Goal: Task Accomplishment & Management: Manage account settings

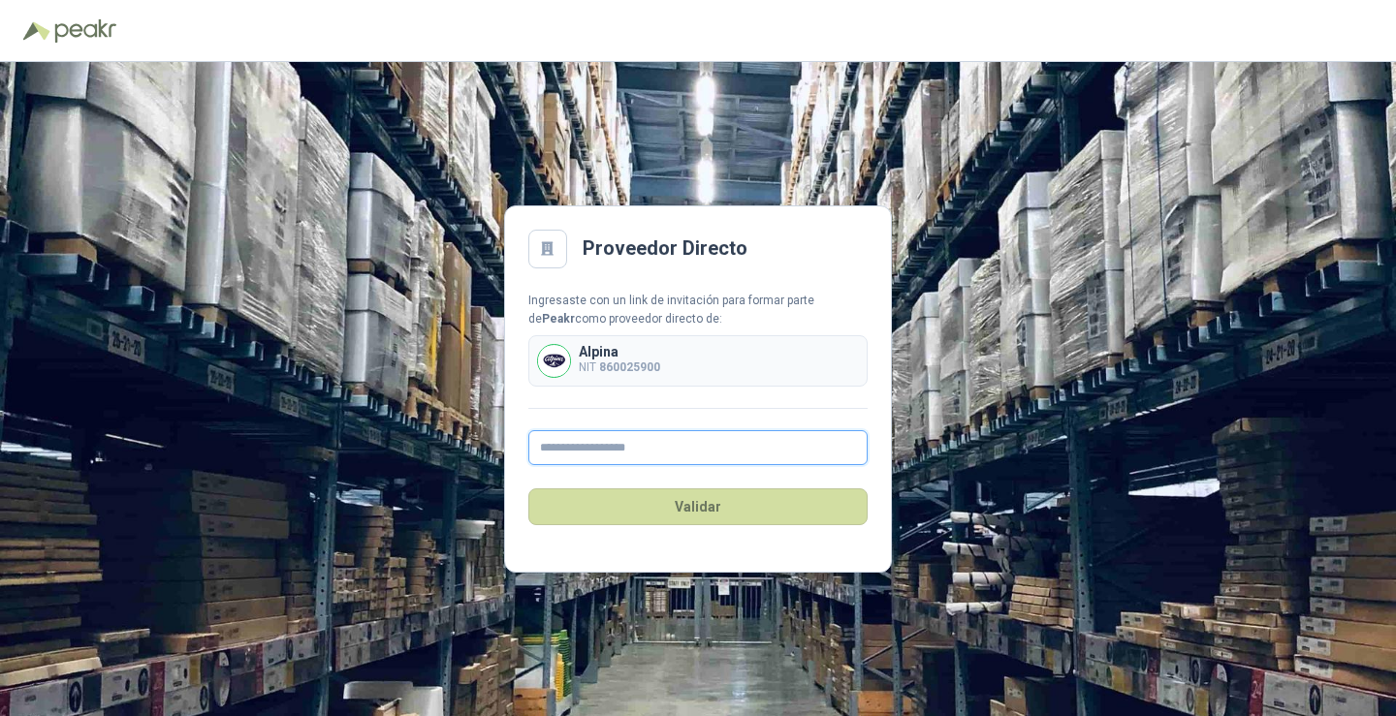
click at [566, 448] on input "text" at bounding box center [697, 447] width 339 height 35
type input "**********"
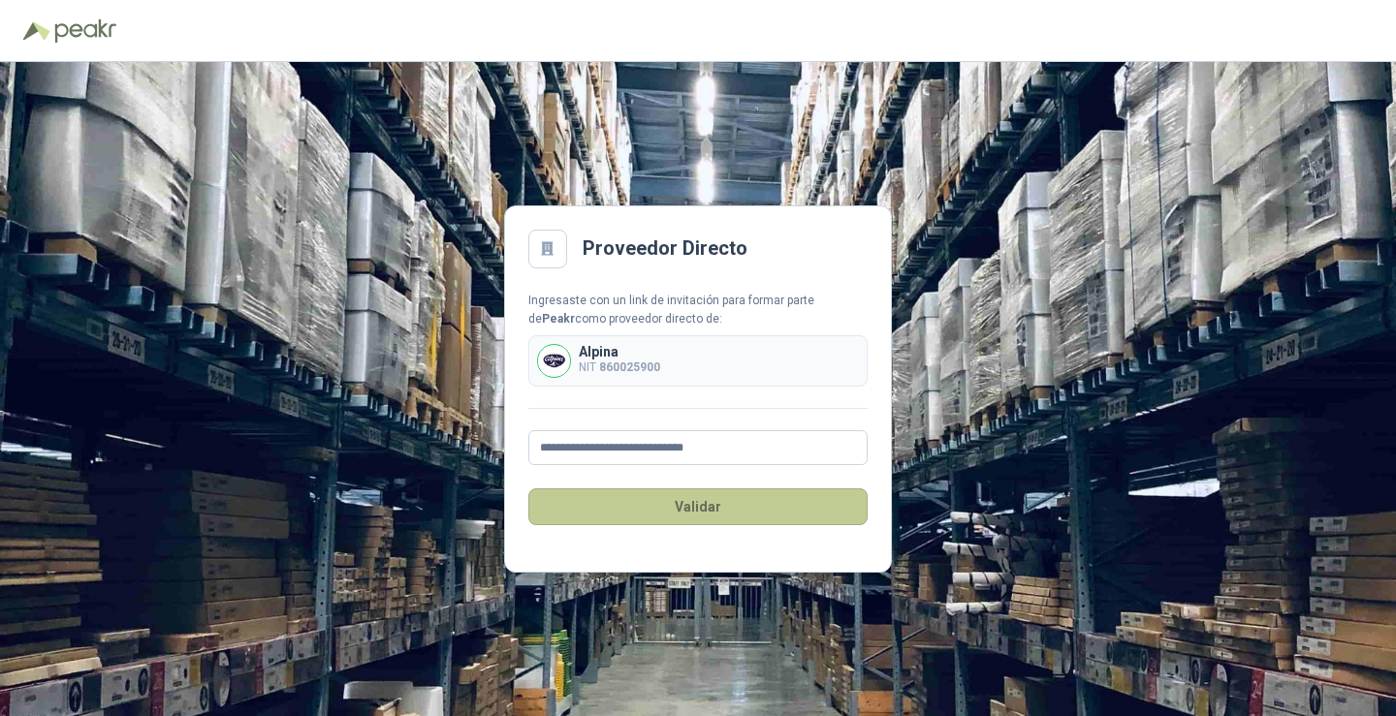
click at [744, 498] on button "Validar" at bounding box center [697, 507] width 339 height 37
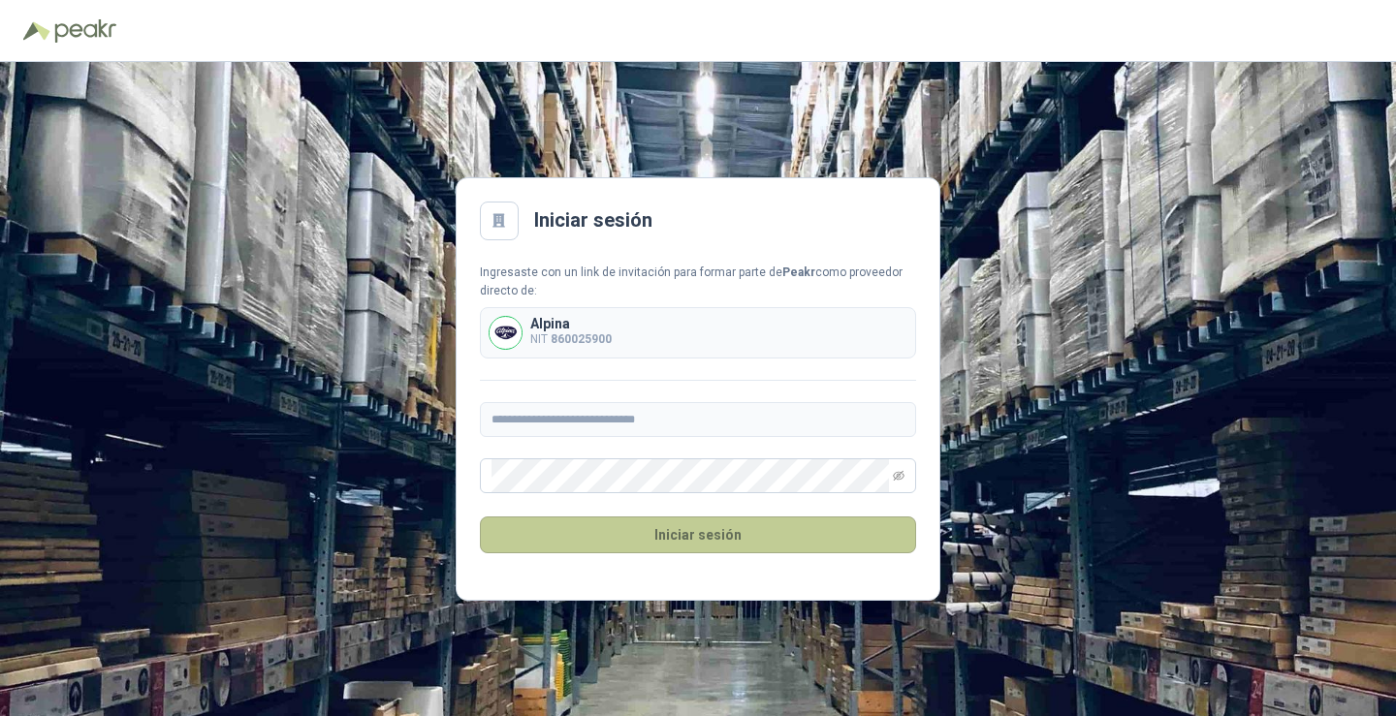
click at [708, 520] on button "Iniciar sesión" at bounding box center [698, 535] width 436 height 37
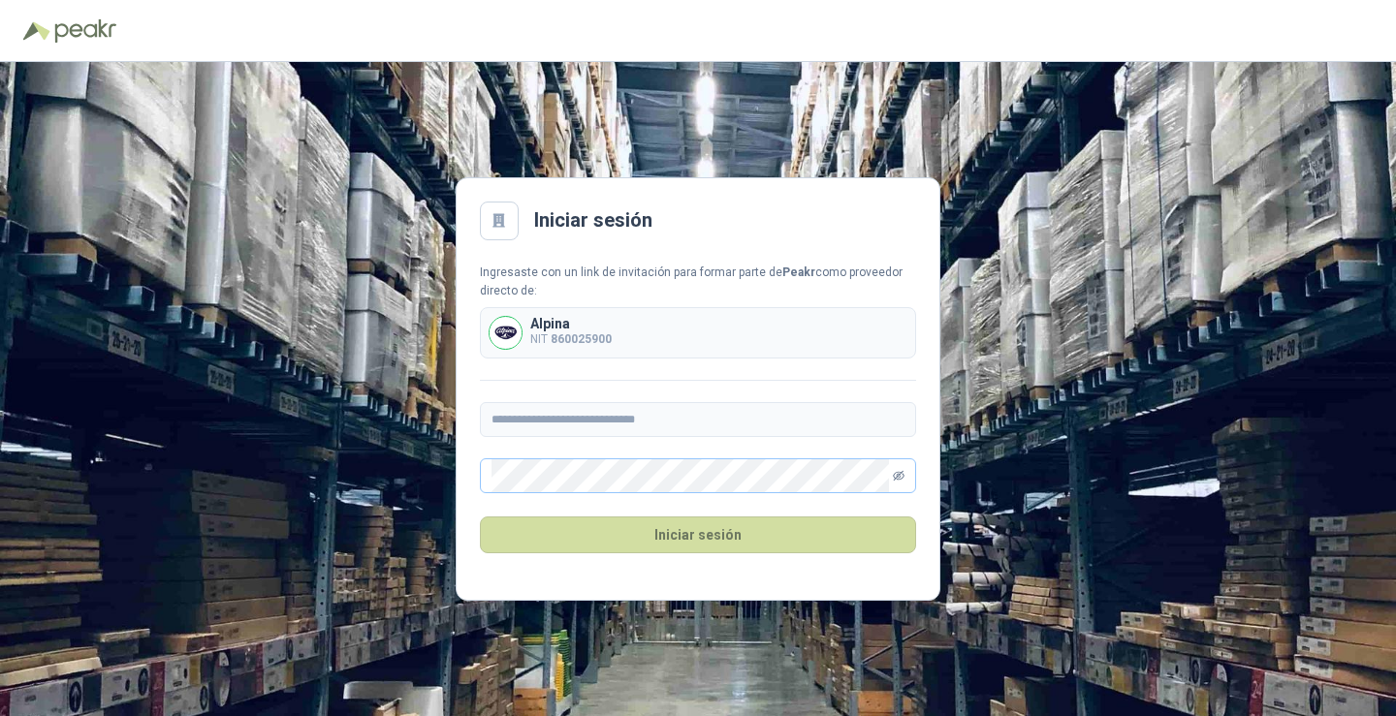
click at [905, 477] on span at bounding box center [698, 476] width 436 height 35
click at [898, 475] on icon "eye-invisible" at bounding box center [899, 476] width 12 height 12
click at [437, 447] on div "**********" at bounding box center [698, 389] width 1396 height 654
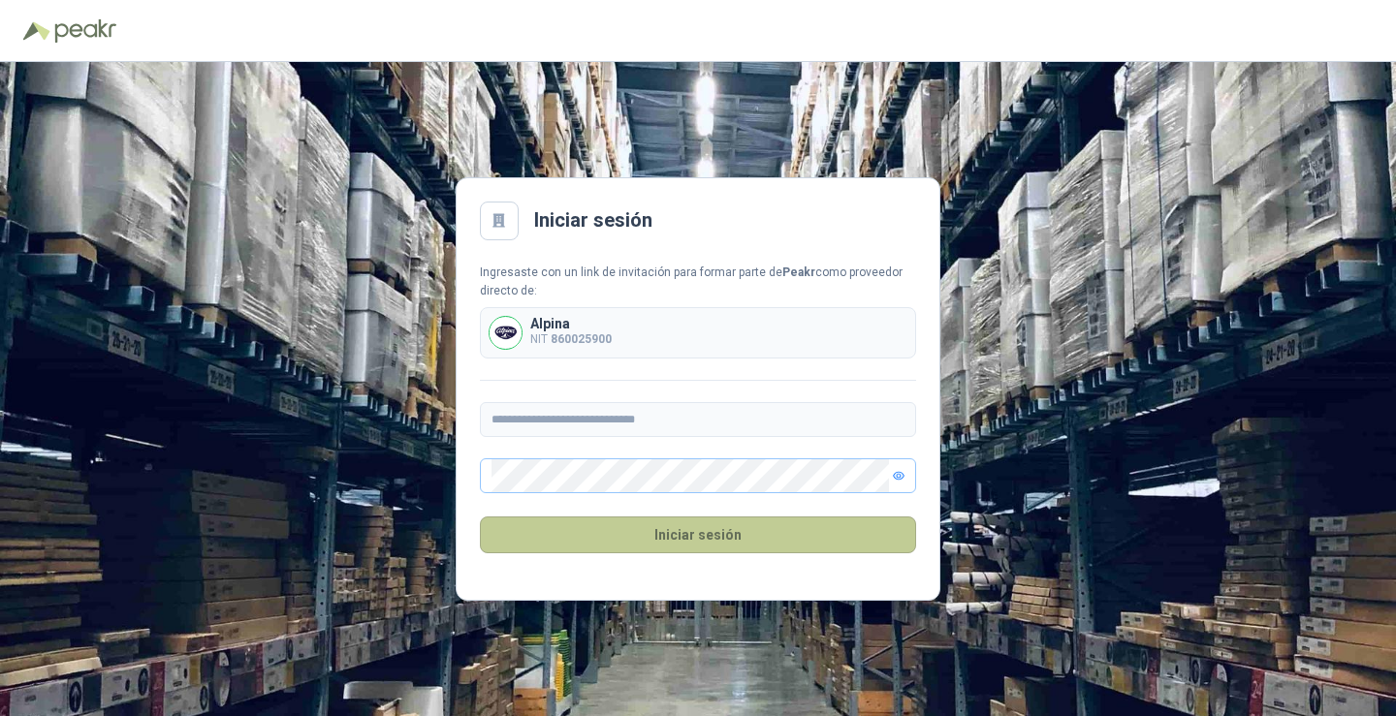
click at [712, 547] on button "Iniciar sesión" at bounding box center [698, 535] width 436 height 37
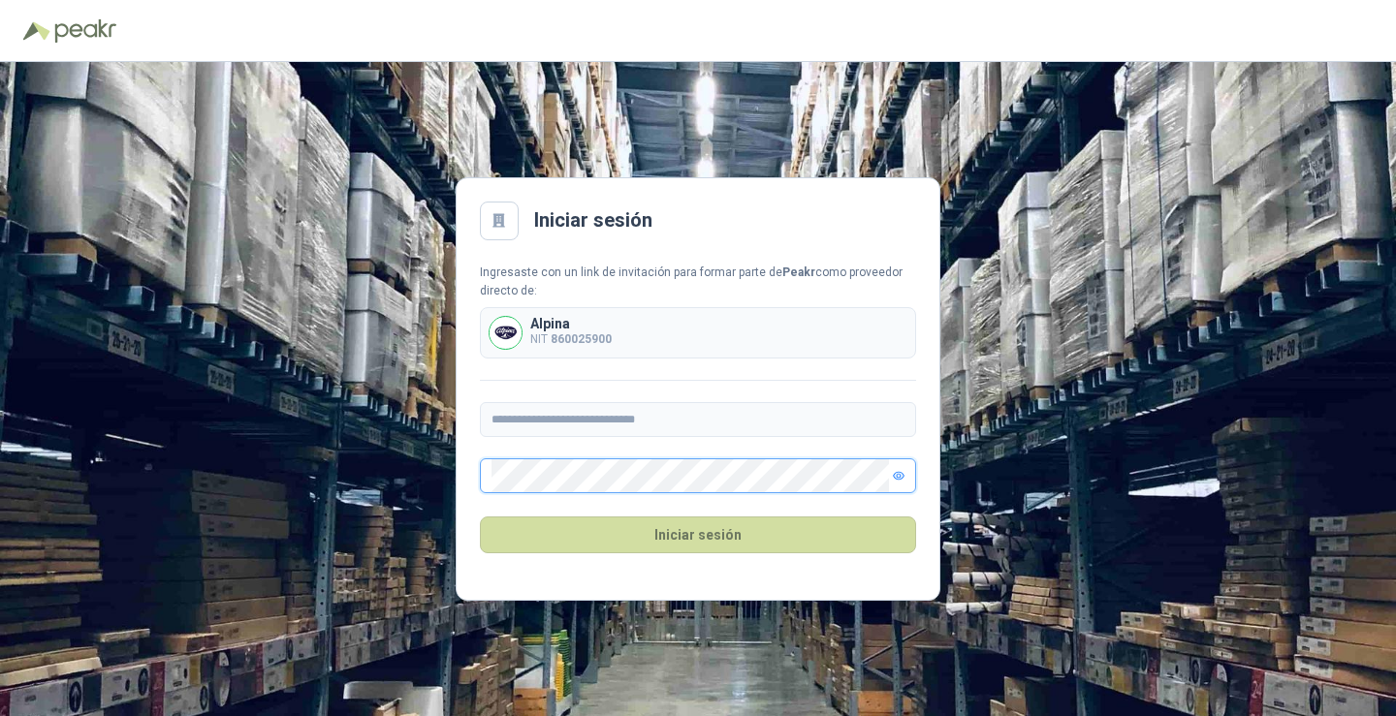
click at [480, 517] on button "Iniciar sesión" at bounding box center [698, 535] width 436 height 37
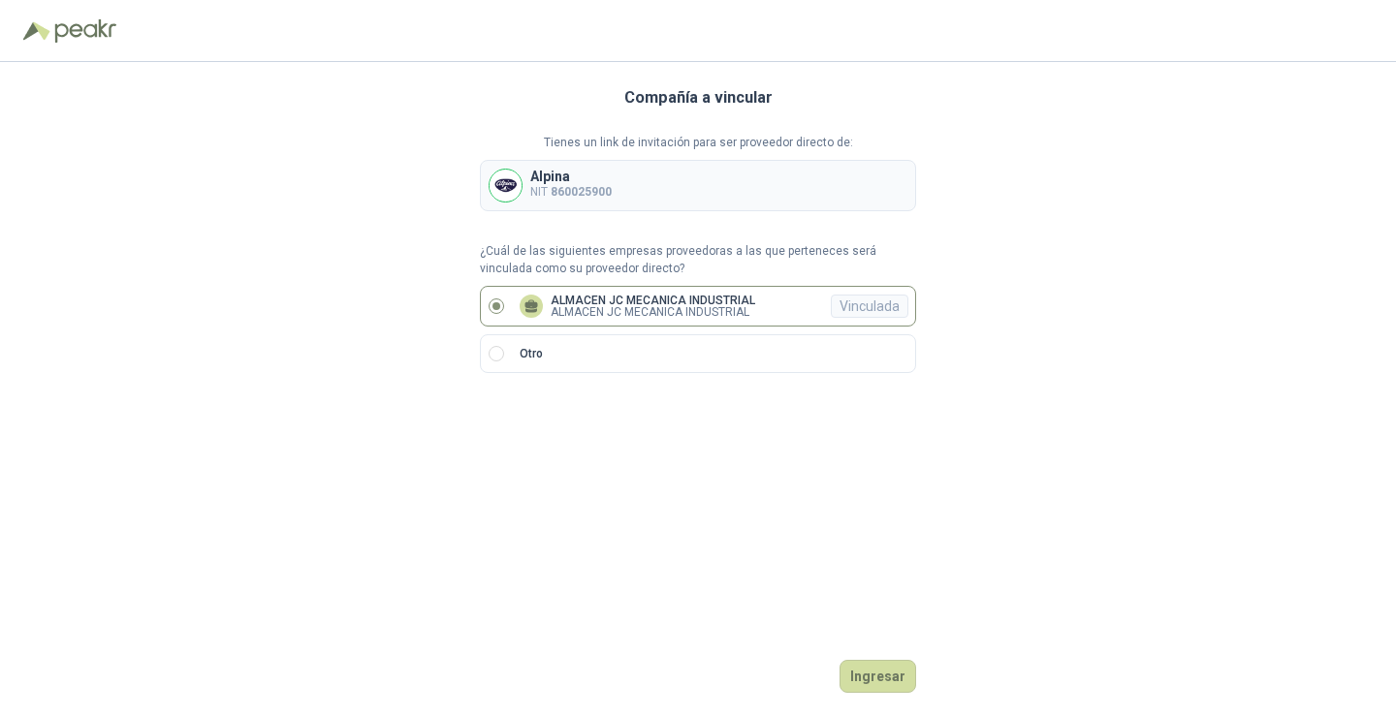
click at [871, 299] on div "Vinculada" at bounding box center [870, 306] width 78 height 23
click at [885, 680] on button "Ingresar" at bounding box center [878, 676] width 77 height 33
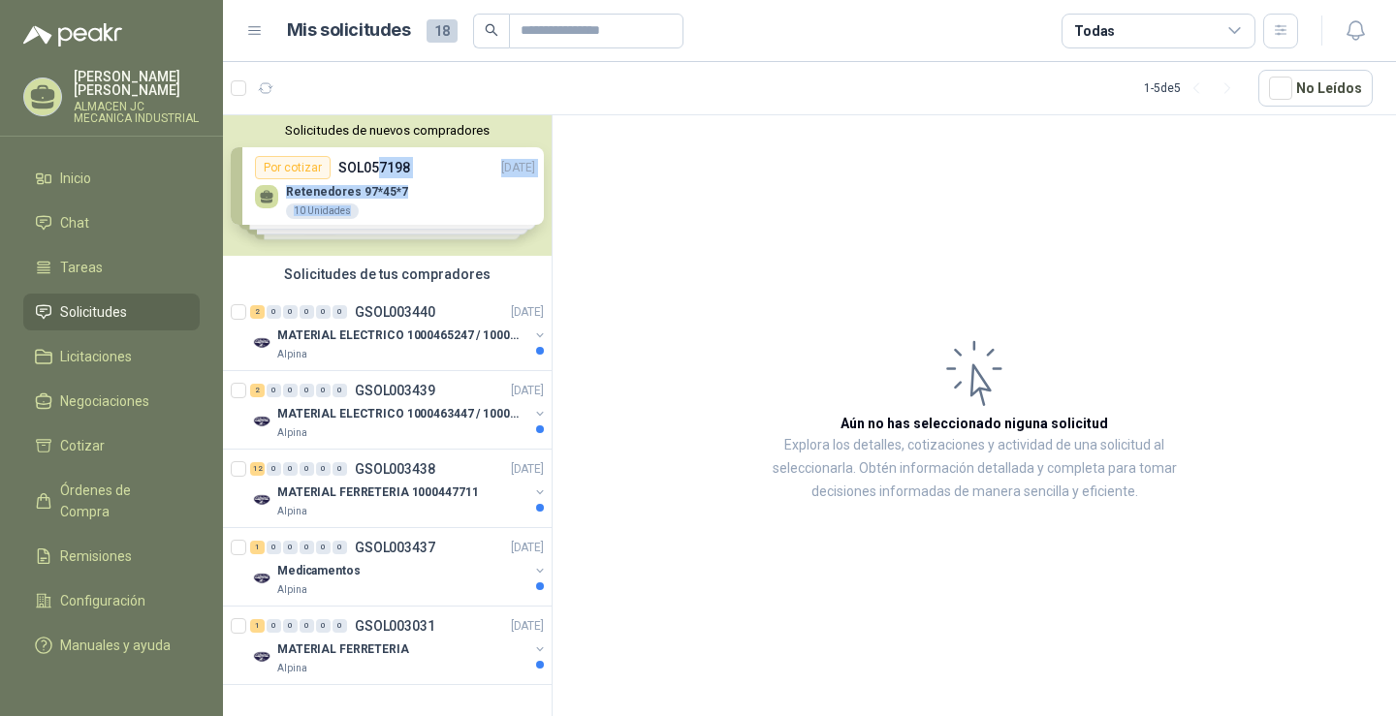
drag, startPoint x: 366, startPoint y: 212, endPoint x: 373, endPoint y: 171, distance: 42.2
click at [373, 171] on div "Solicitudes de nuevos compradores Por cotizar SOL057198 [DATE] [MEDICAL_DATA] 9…" at bounding box center [387, 185] width 329 height 141
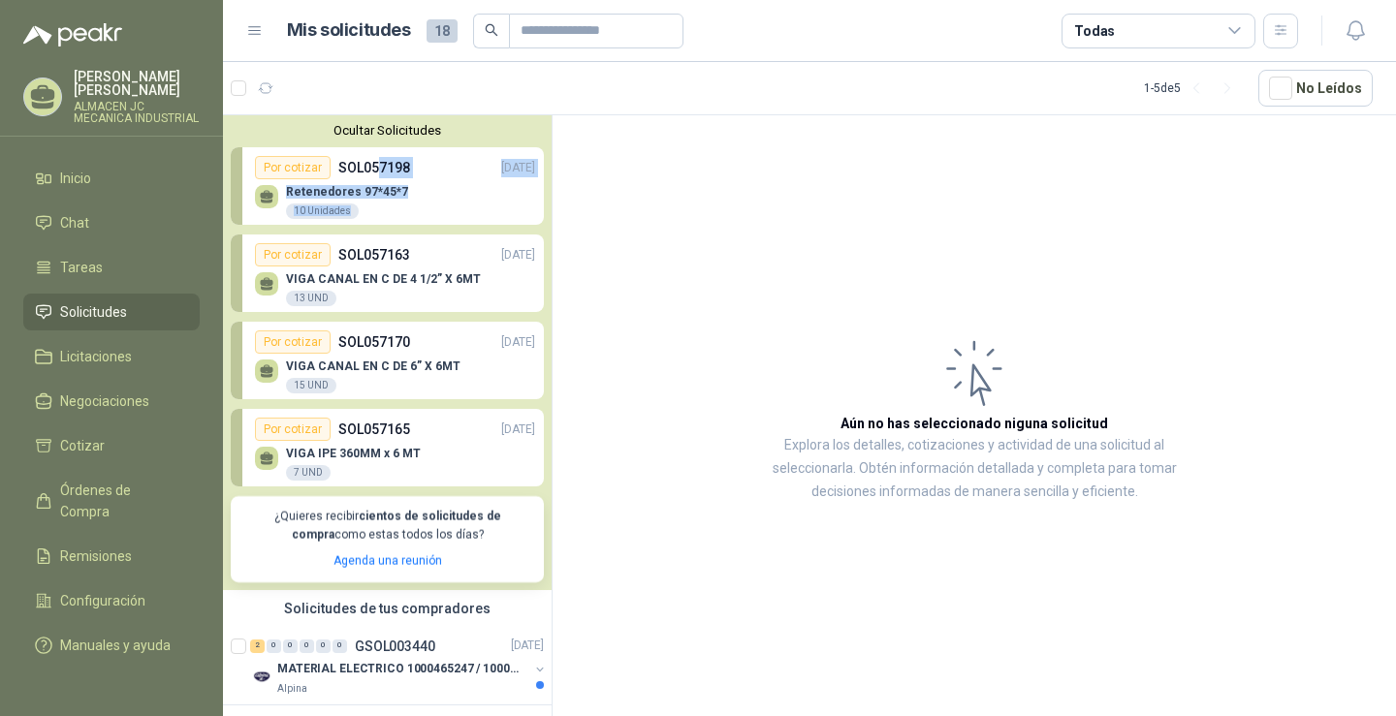
click at [405, 208] on div "[MEDICAL_DATA] 97*45*7 10 Unidades" at bounding box center [395, 199] width 280 height 41
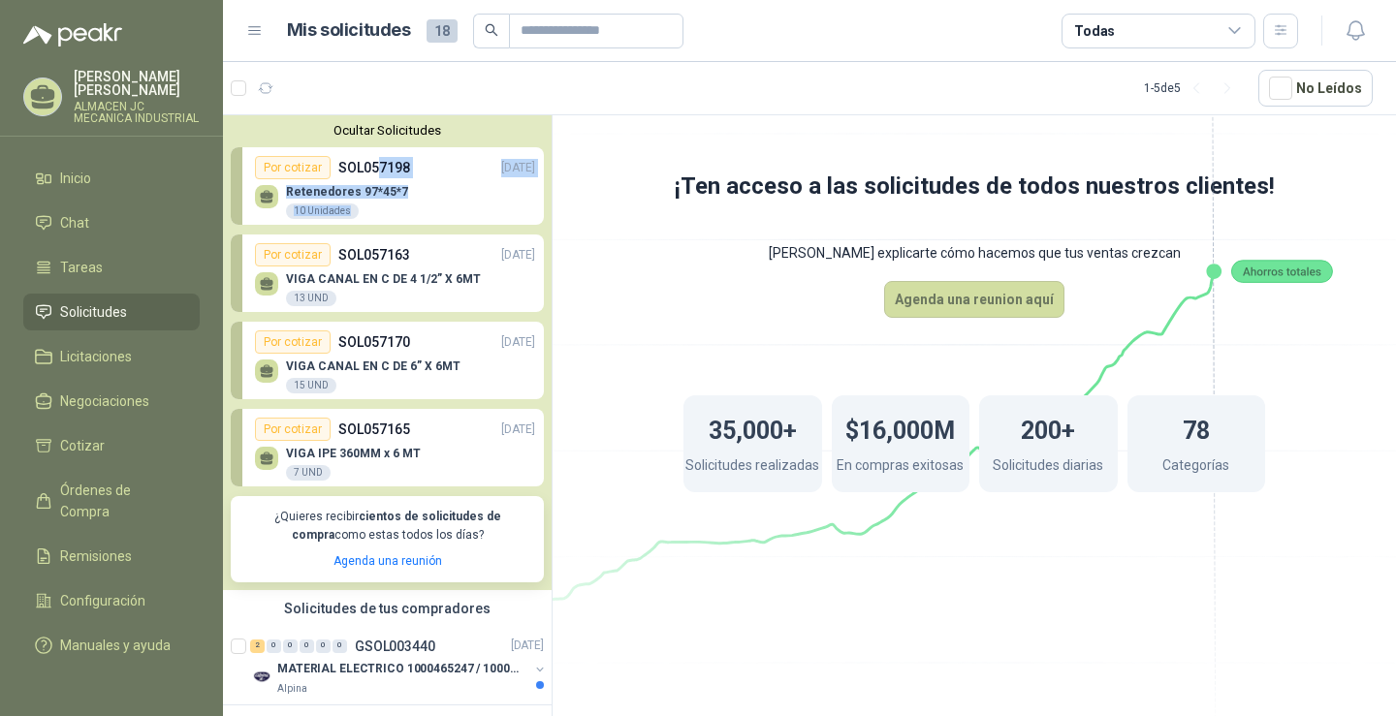
click at [371, 181] on div "[MEDICAL_DATA] 97*45*7 10 Unidades" at bounding box center [395, 199] width 280 height 41
click at [309, 156] on link "Por cotizar SOL057198 [DATE] [MEDICAL_DATA] 97*45*7 10 Unidades" at bounding box center [387, 186] width 313 height 78
click at [582, 149] on icon at bounding box center [974, 331] width 1086 height 916
click at [384, 184] on div "[MEDICAL_DATA] 97*45*7 10 Unidades" at bounding box center [395, 199] width 280 height 41
click at [323, 217] on div "10 Unidades" at bounding box center [322, 212] width 73 height 16
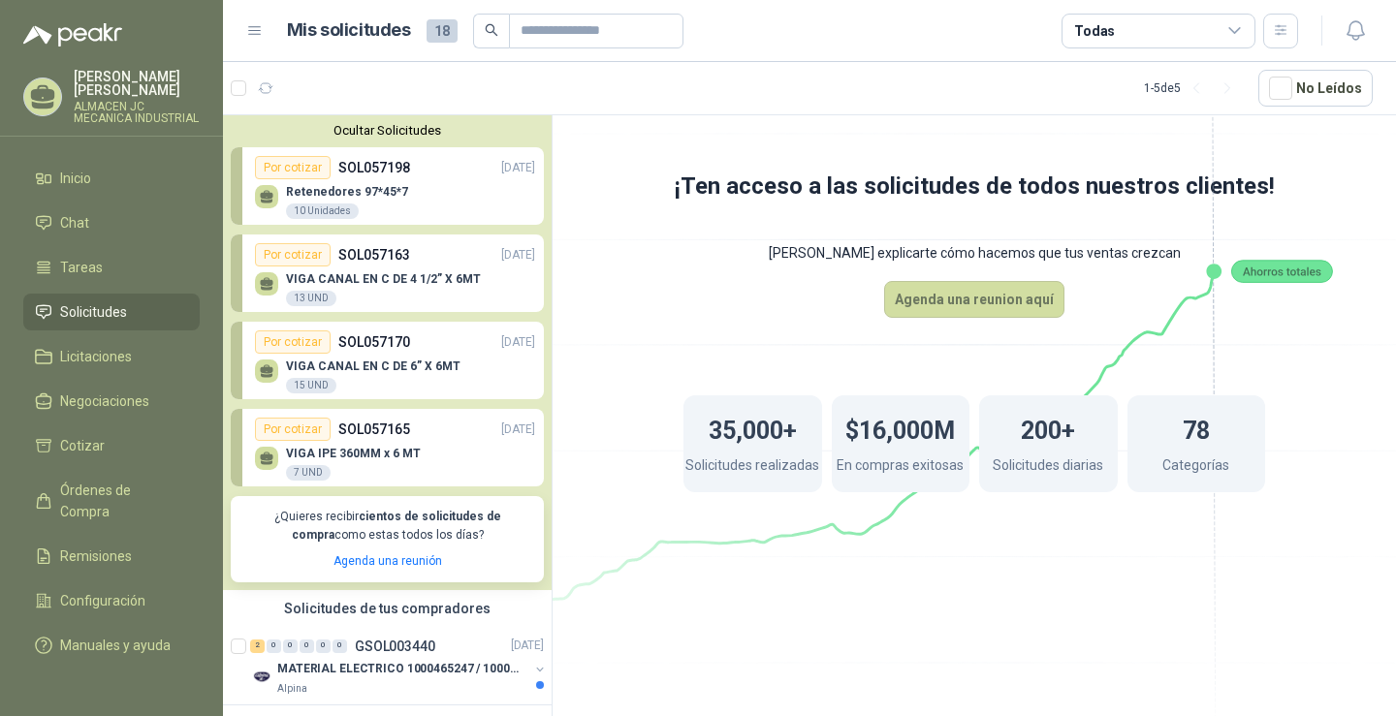
click at [260, 203] on icon at bounding box center [267, 197] width 16 height 16
click at [291, 173] on div "Por cotizar" at bounding box center [293, 167] width 76 height 23
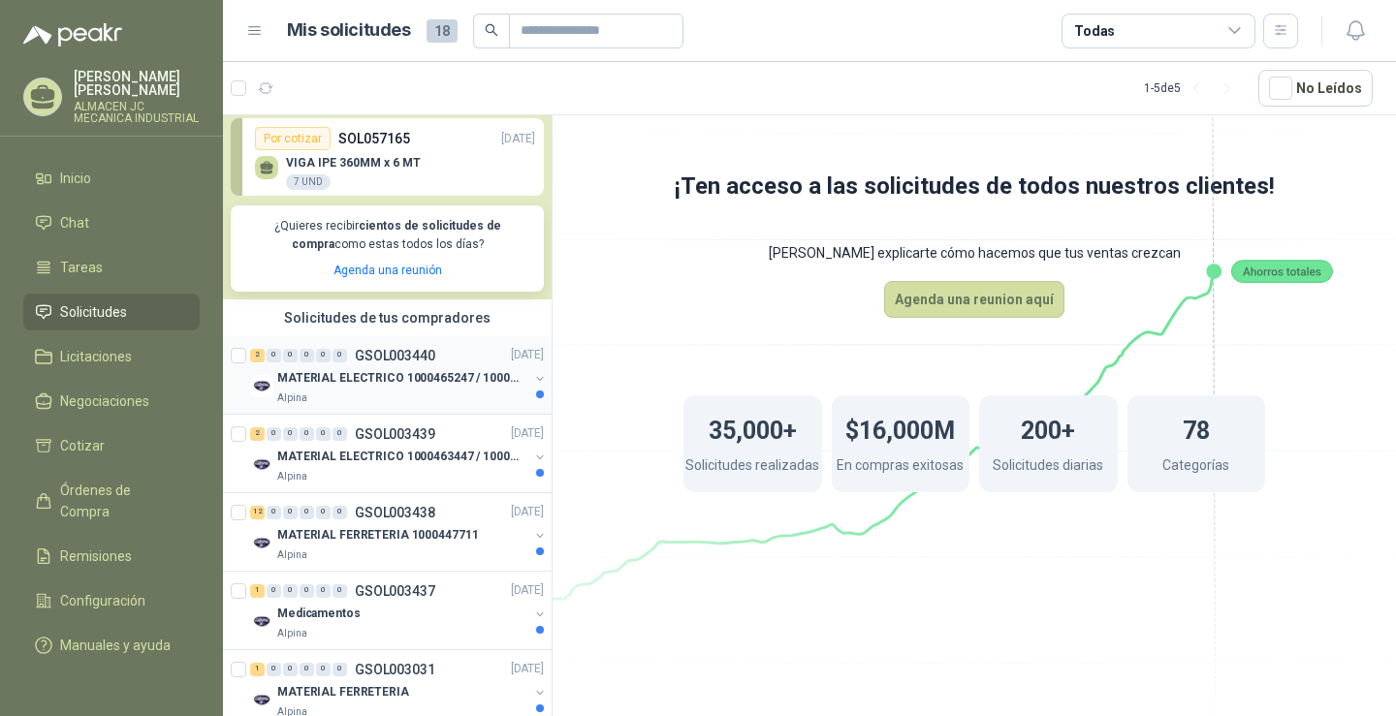
scroll to position [340, 0]
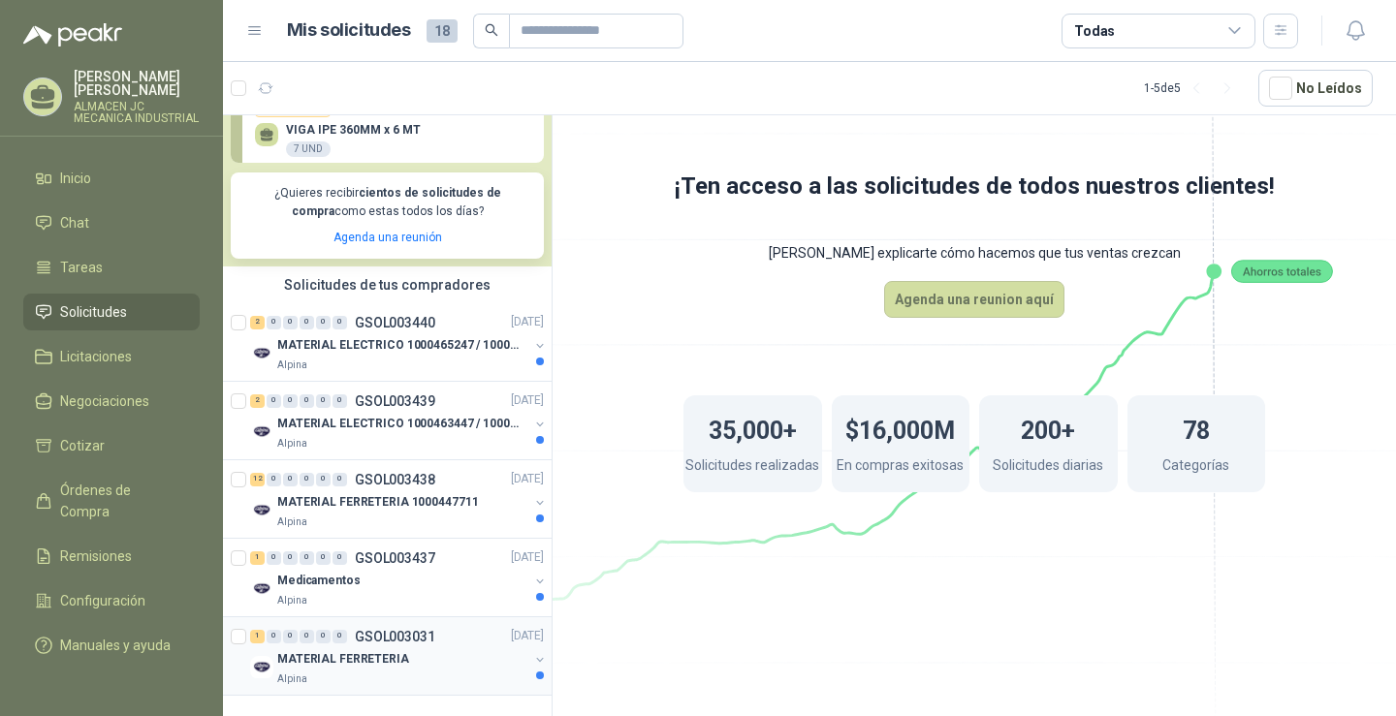
click at [336, 651] on p "MATERIAL FERRETERIA" at bounding box center [343, 660] width 132 height 18
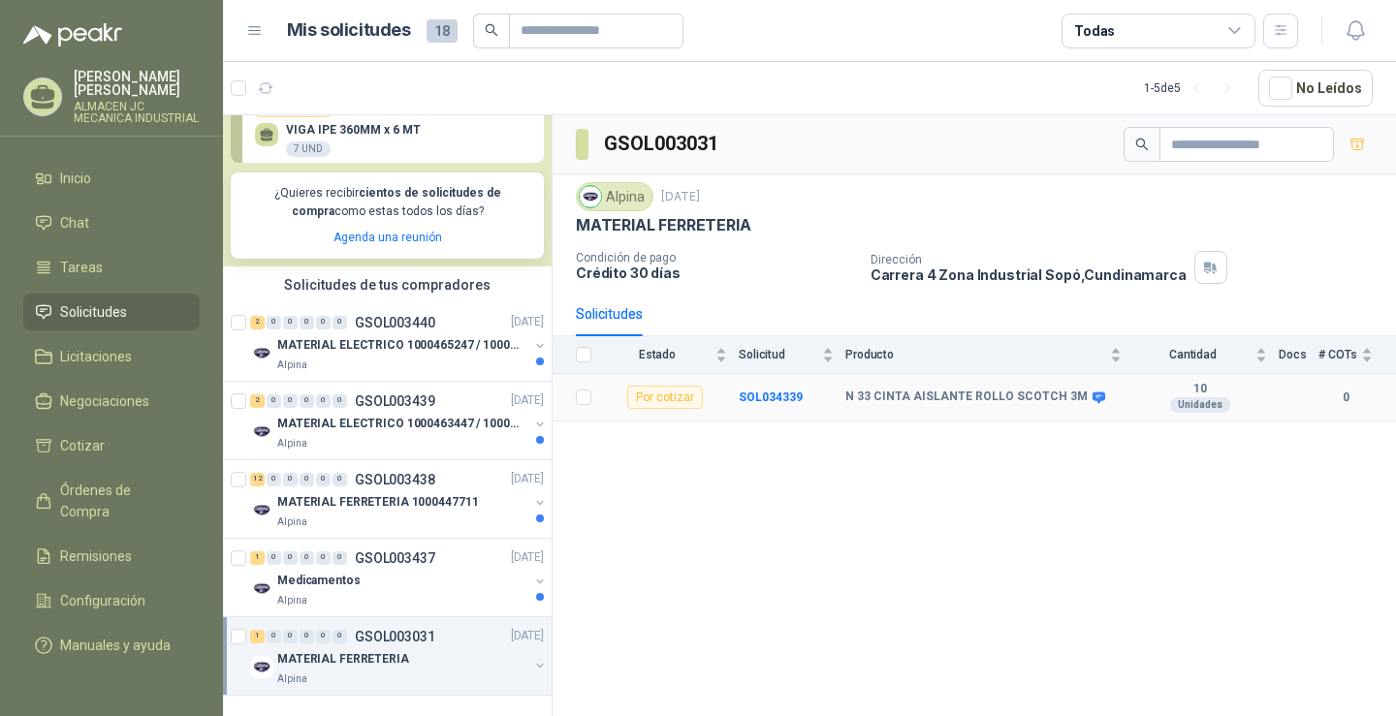
click at [683, 394] on div "Por cotizar" at bounding box center [665, 397] width 76 height 23
click at [764, 396] on b "SOL034339" at bounding box center [771, 398] width 64 height 14
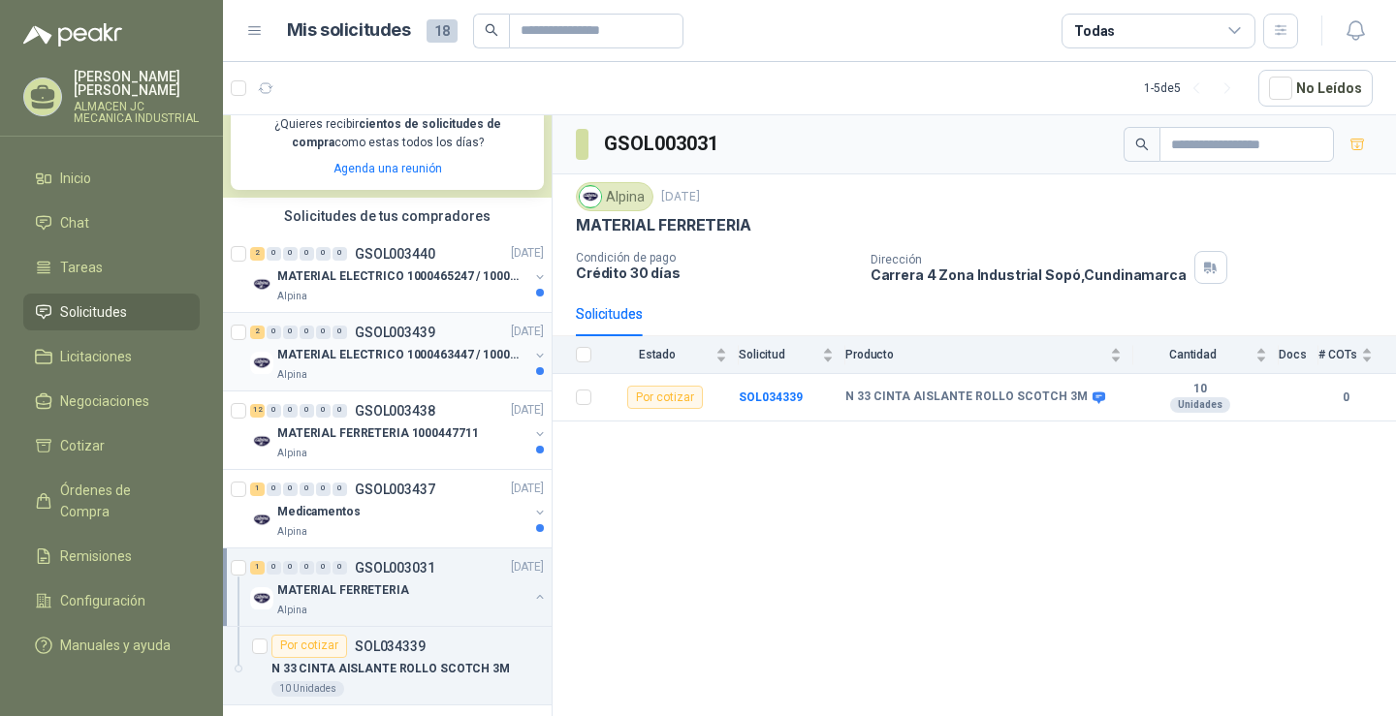
scroll to position [419, 0]
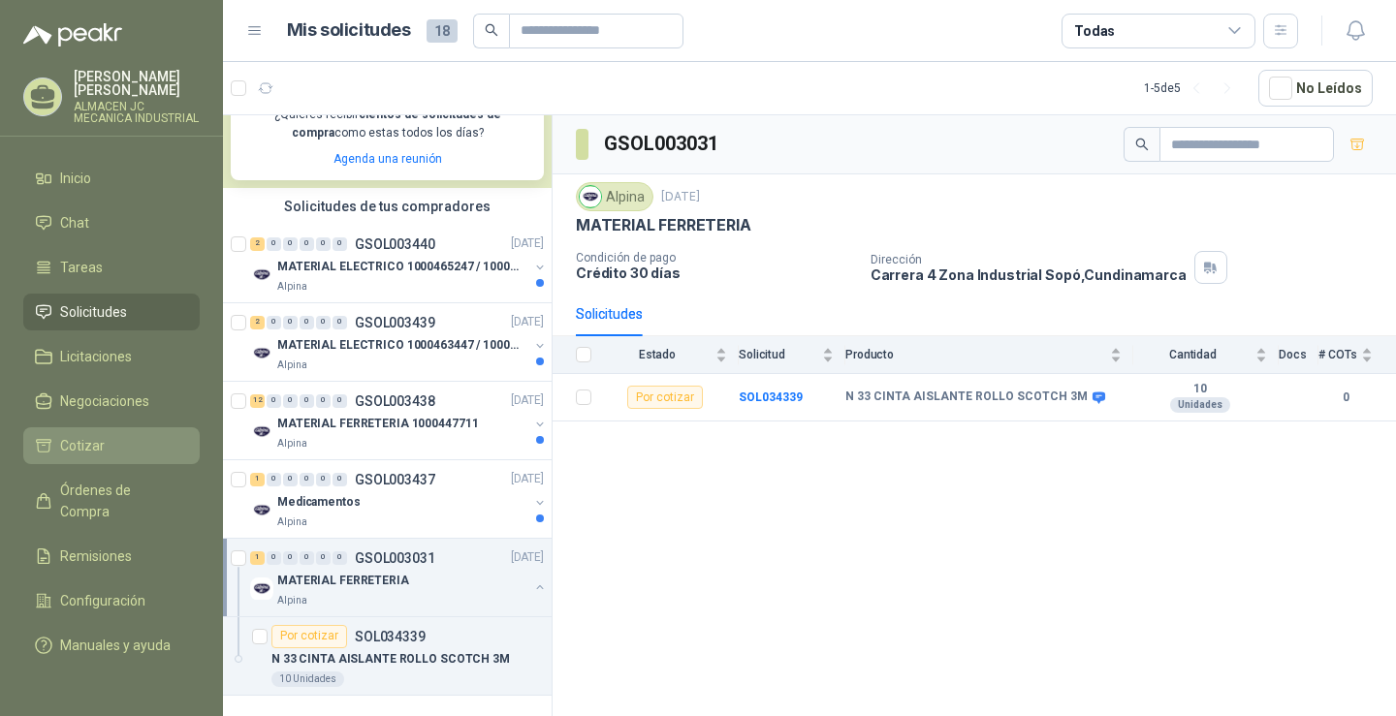
click at [123, 432] on link "Cotizar" at bounding box center [111, 446] width 176 height 37
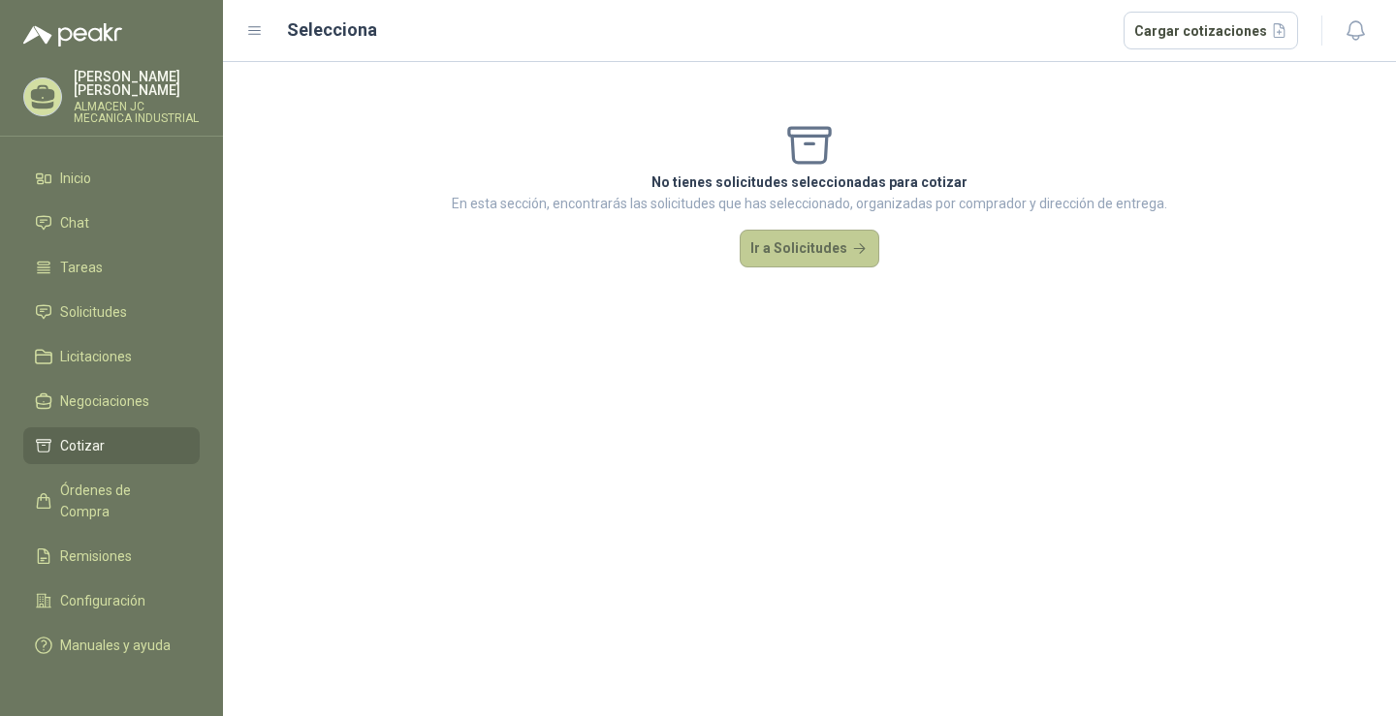
click at [759, 263] on button "Ir a Solicitudes" at bounding box center [810, 249] width 140 height 39
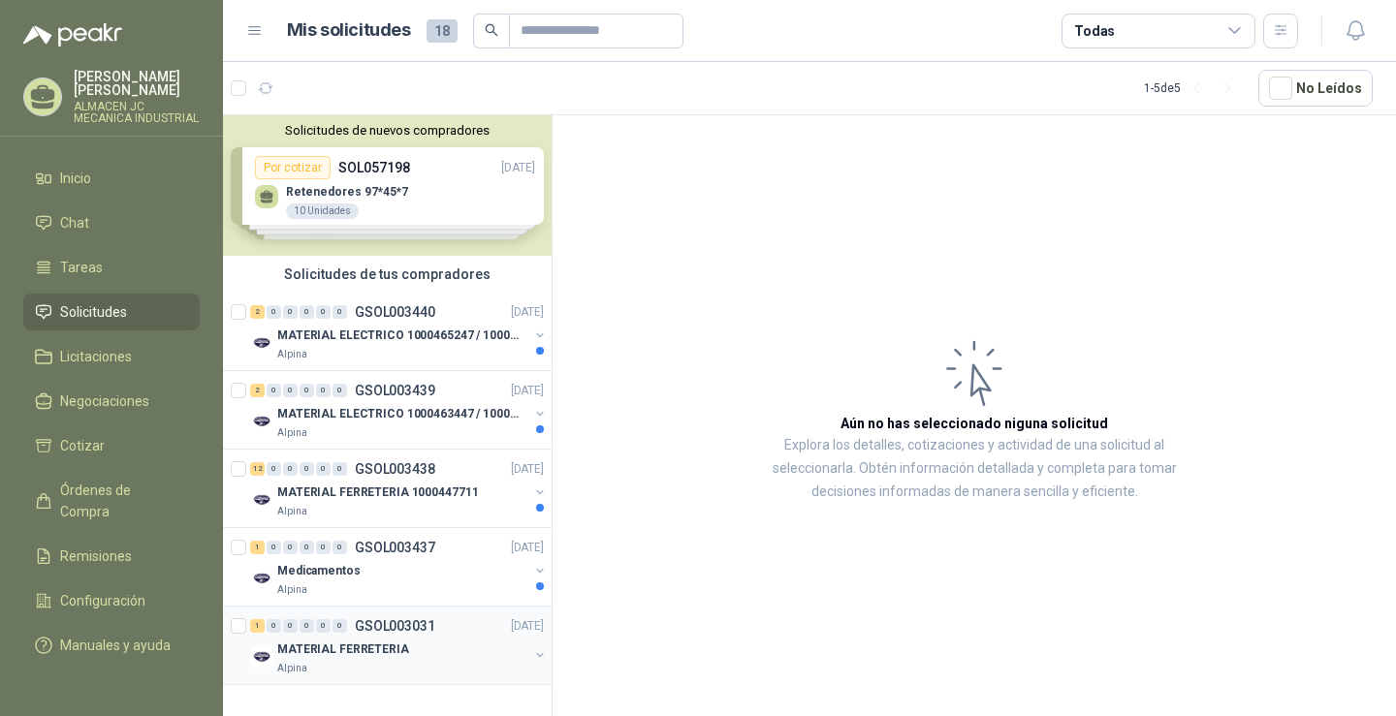
click at [375, 663] on div "Alpina" at bounding box center [402, 669] width 251 height 16
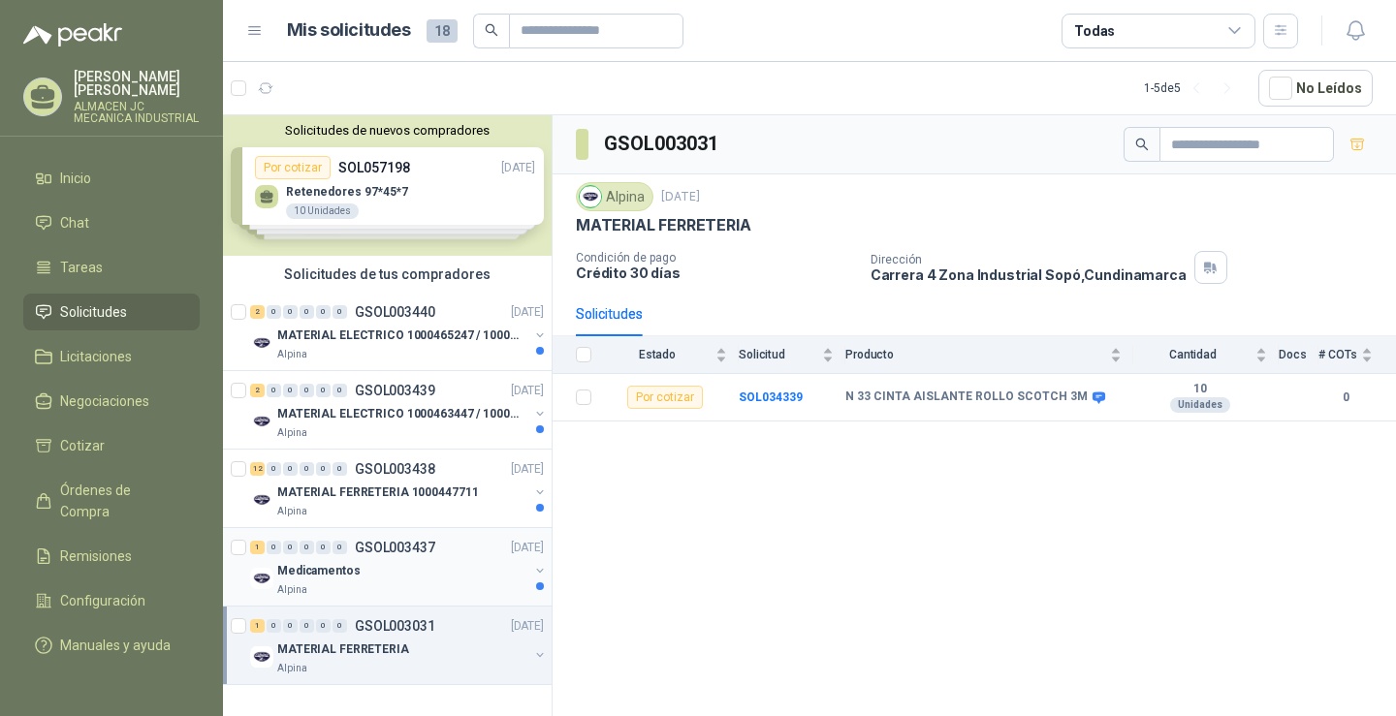
click at [368, 574] on div "Medicamentos" at bounding box center [402, 570] width 251 height 23
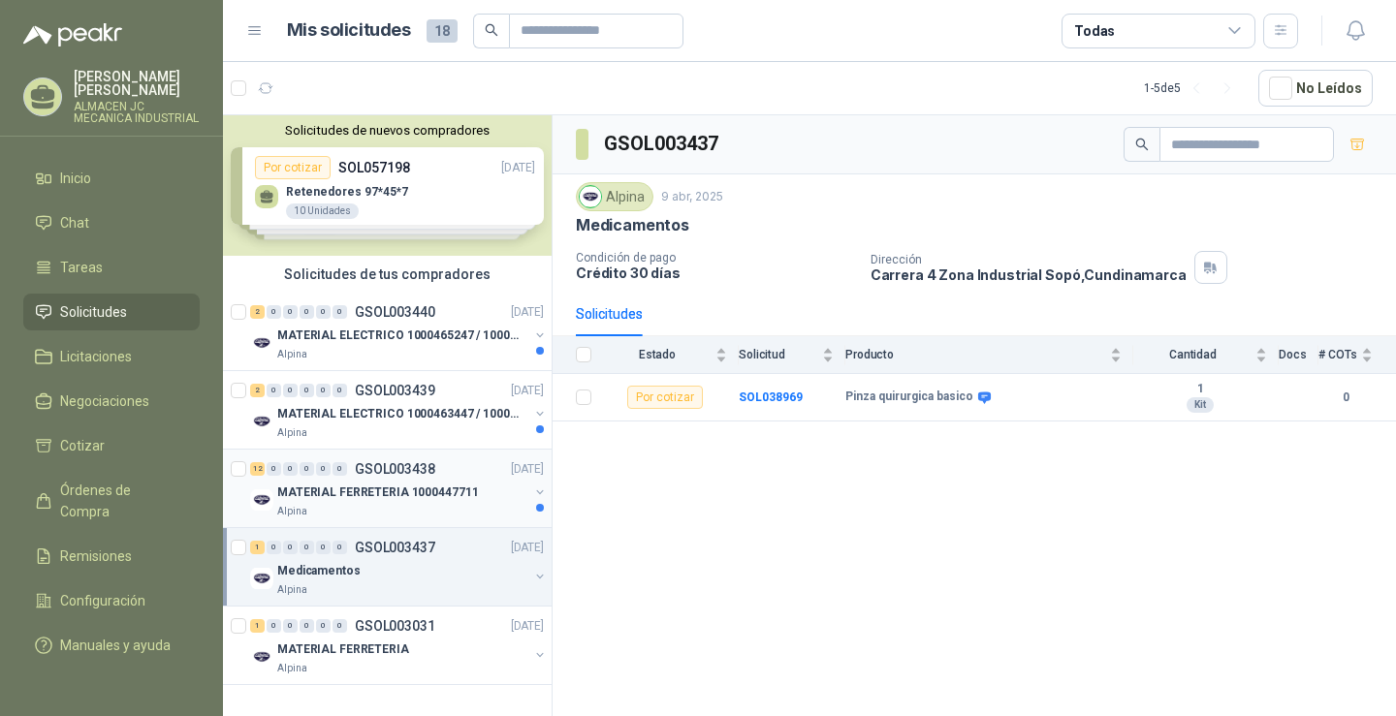
click at [410, 494] on p "MATERIAL FERRETERIA 1000447711" at bounding box center [377, 493] width 201 height 18
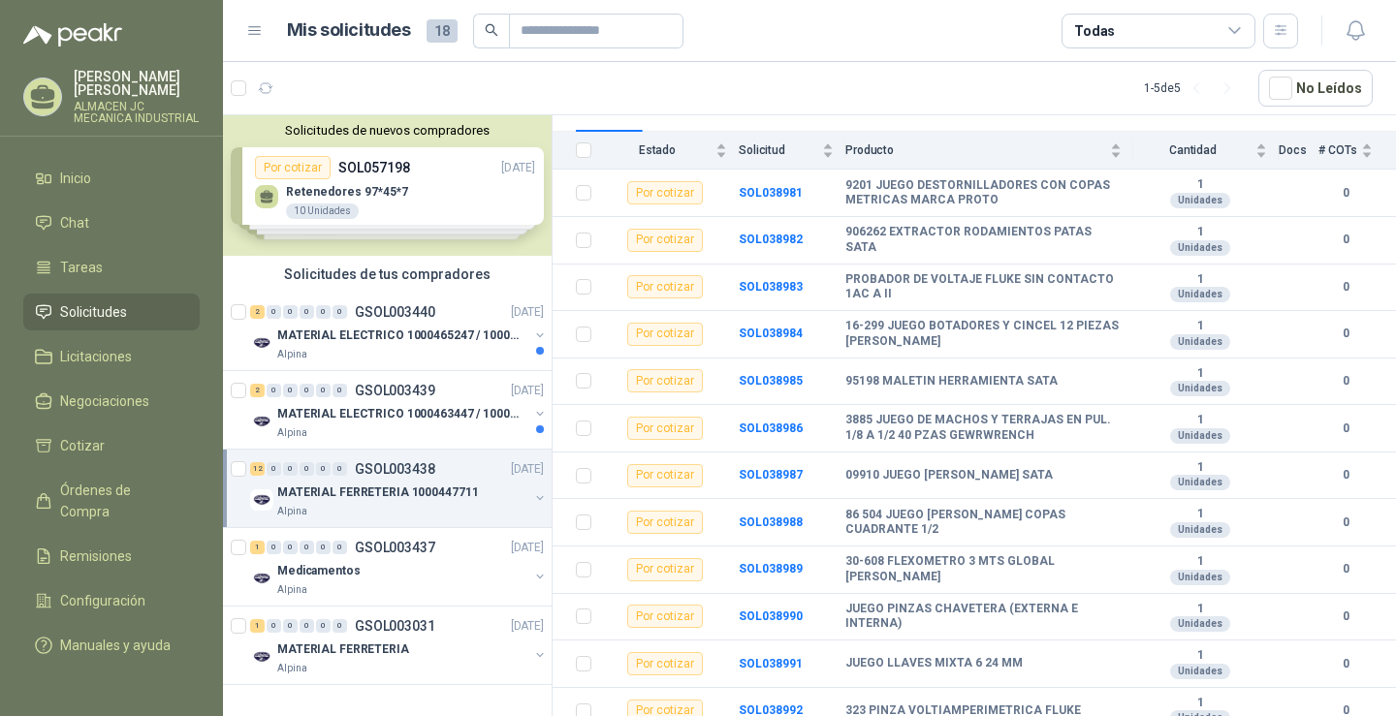
scroll to position [216, 0]
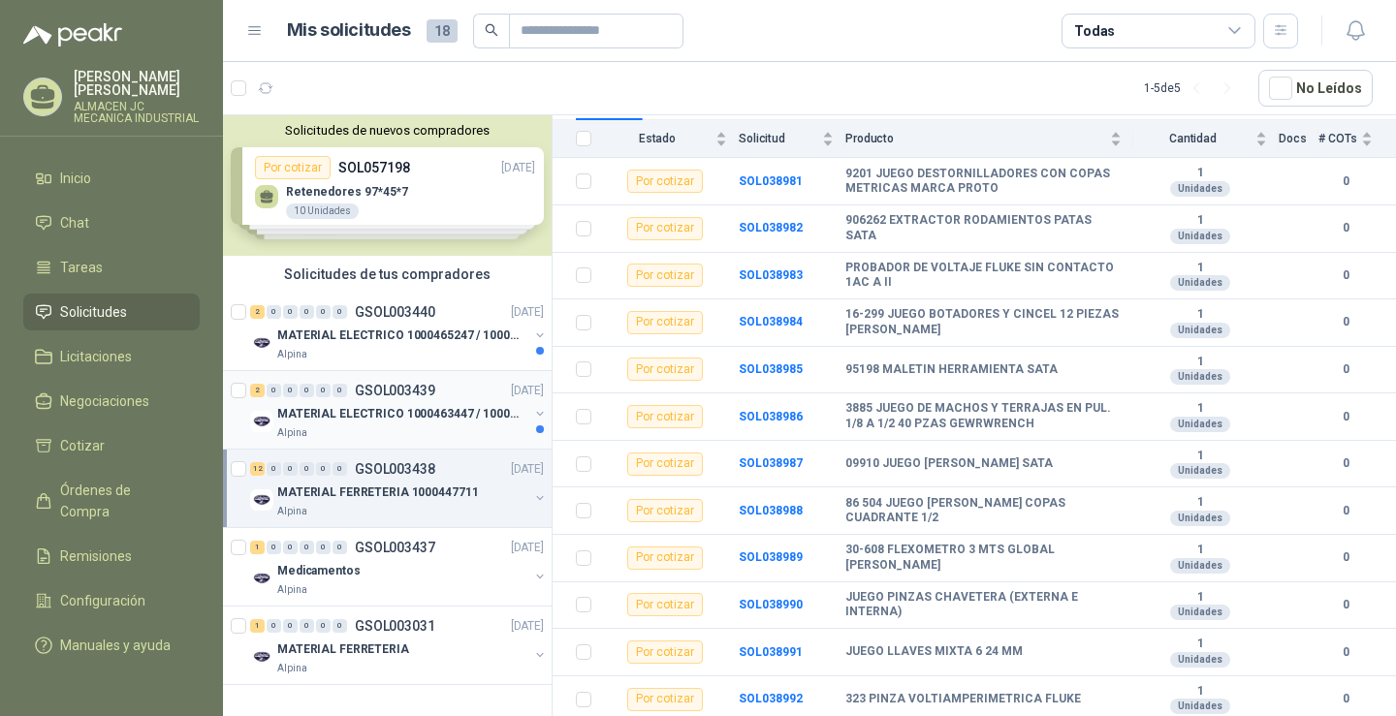
click at [399, 414] on p "MATERIAL ELECTRICO 1000463447 / 1000465800" at bounding box center [397, 414] width 241 height 18
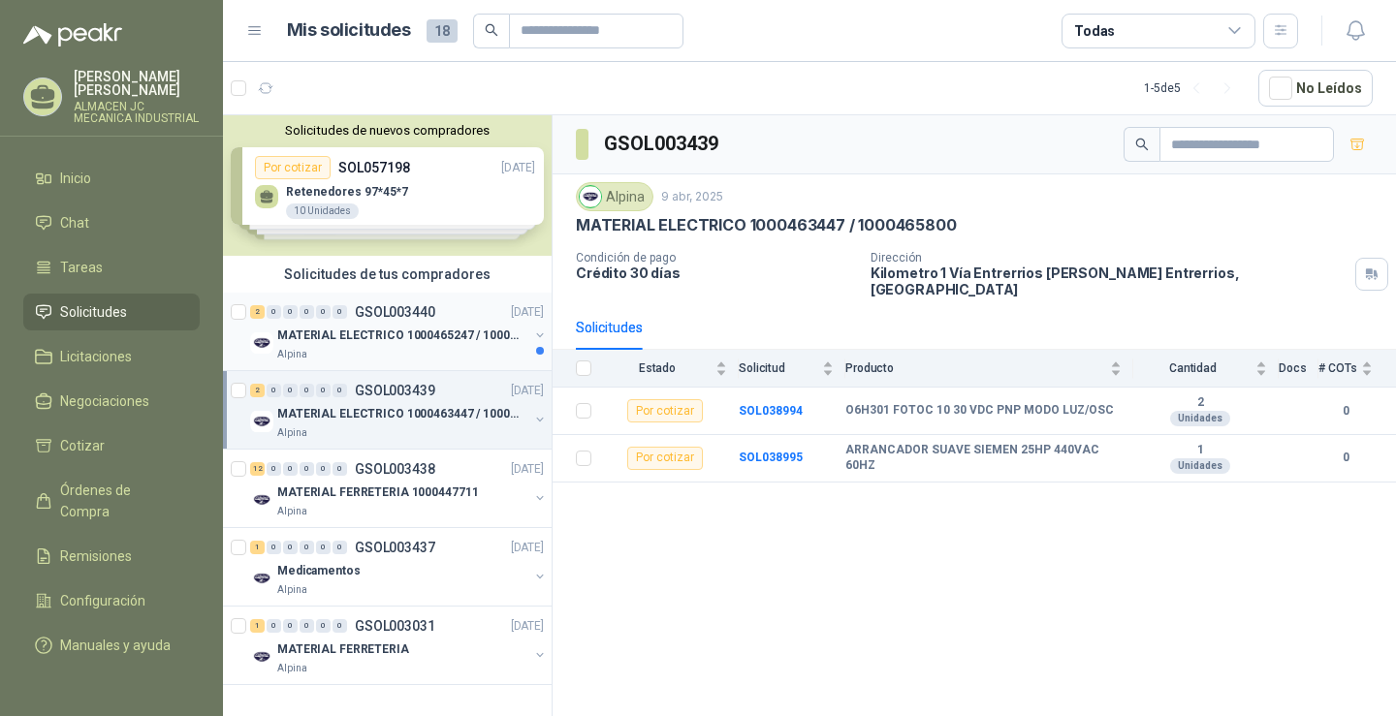
click at [360, 334] on p "MATERIAL ELECTRICO 1000465247 / 1000466995" at bounding box center [397, 336] width 241 height 18
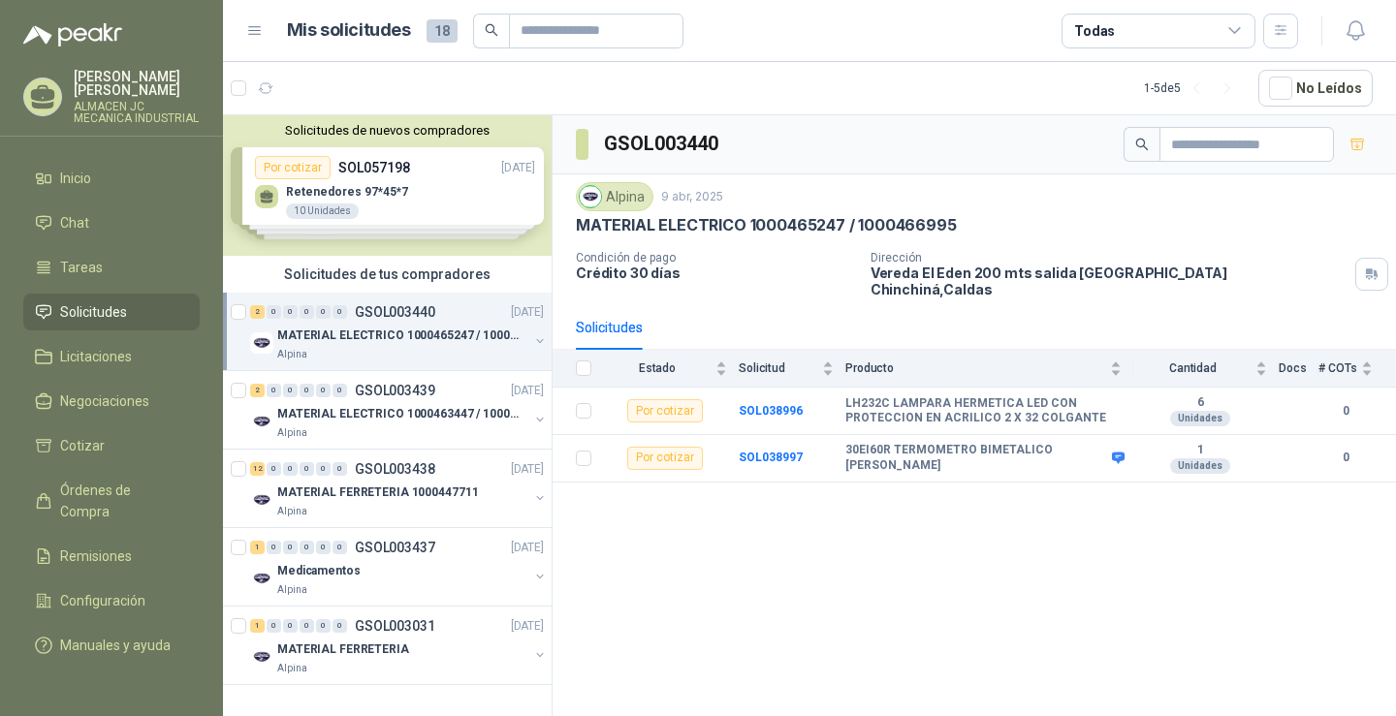
click at [387, 270] on div "Solicitudes de tus compradores" at bounding box center [387, 274] width 329 height 37
click at [123, 358] on span "Licitaciones" at bounding box center [96, 356] width 72 height 21
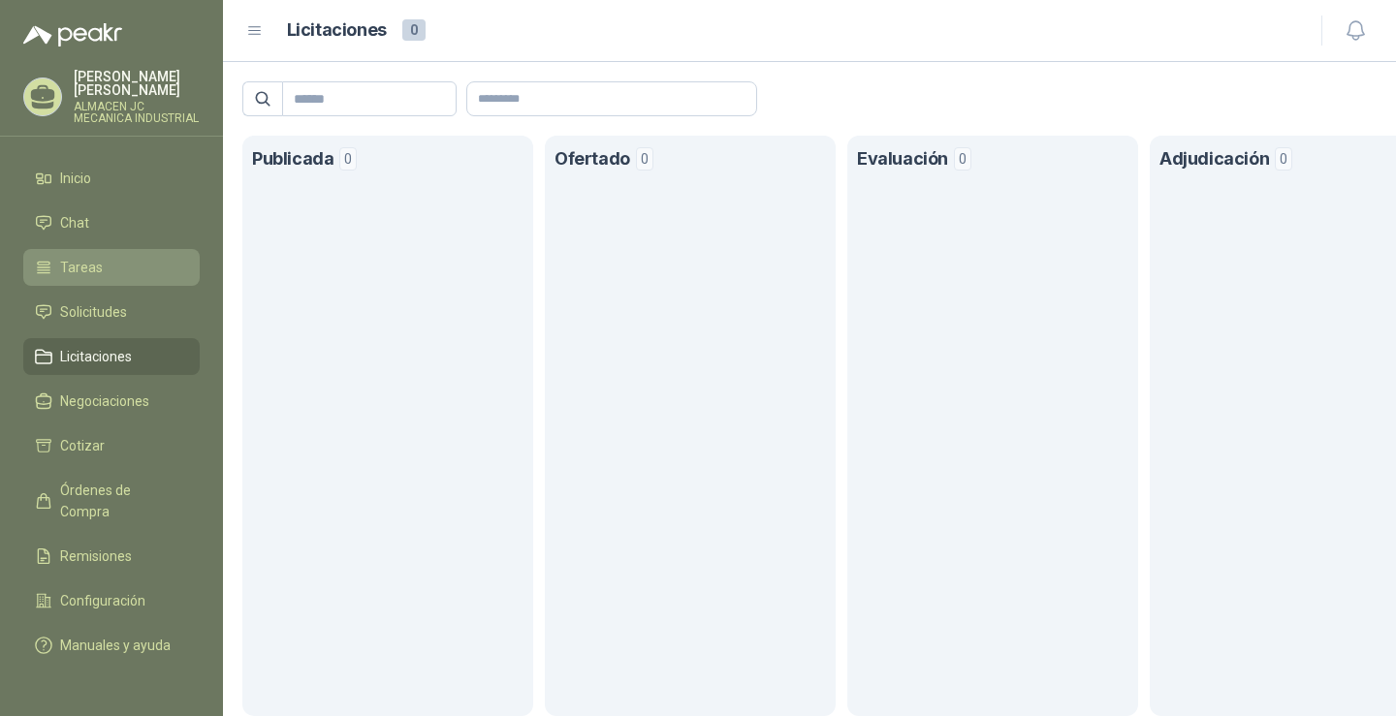
click at [84, 258] on span "Tareas" at bounding box center [81, 267] width 43 height 21
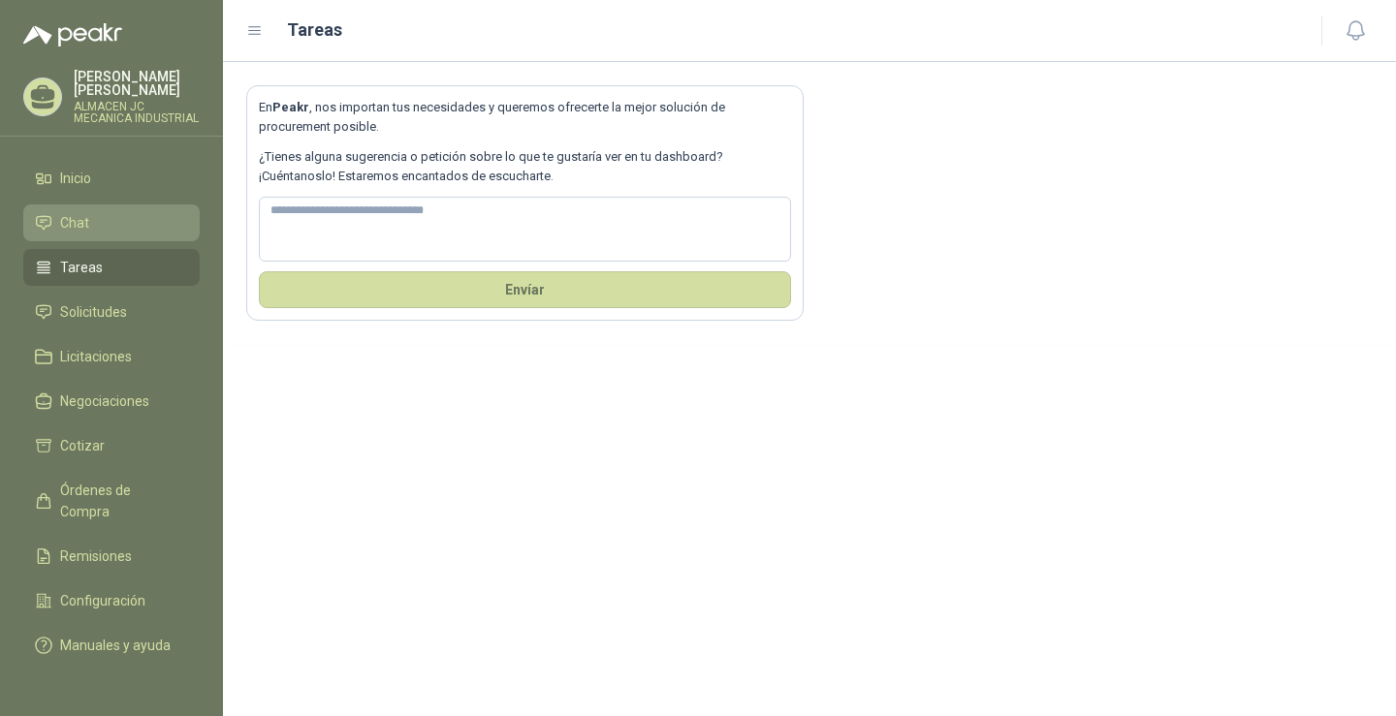
click at [71, 216] on span "Chat" at bounding box center [74, 222] width 29 height 21
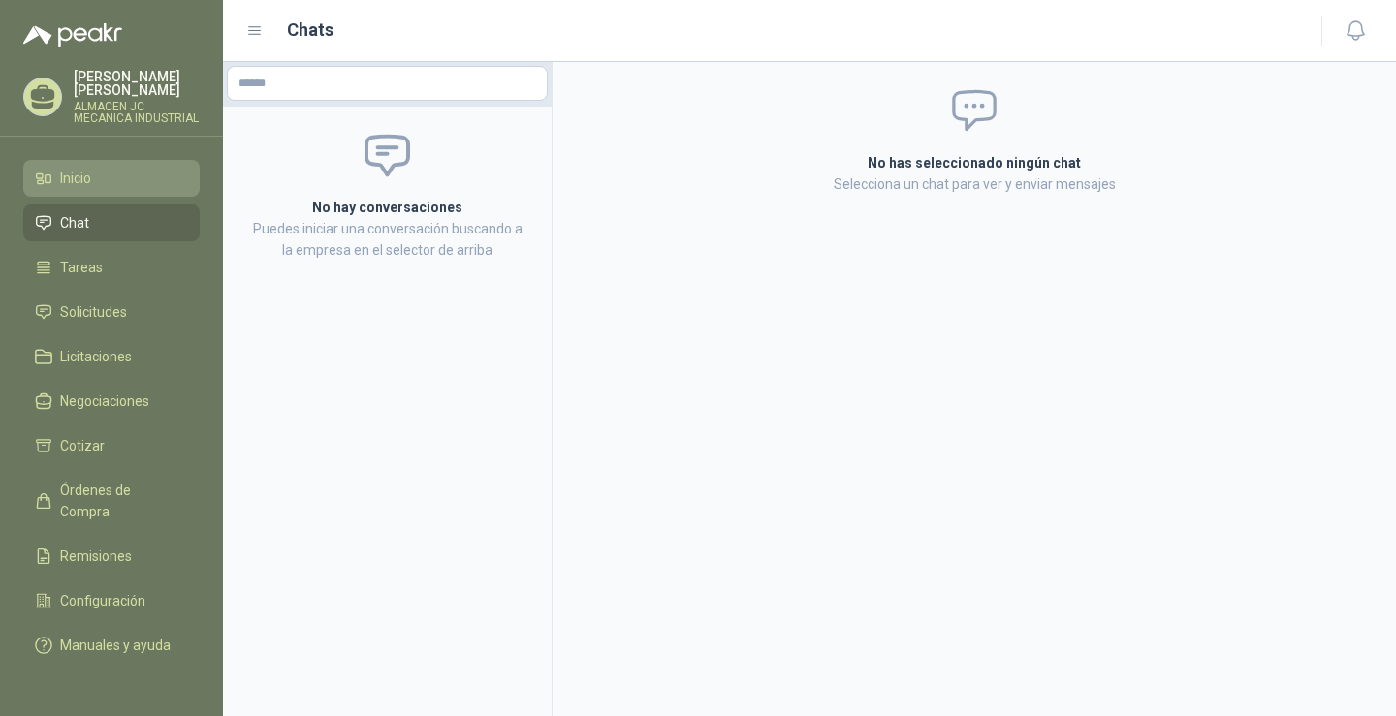
click at [80, 184] on span "Inicio" at bounding box center [75, 178] width 31 height 21
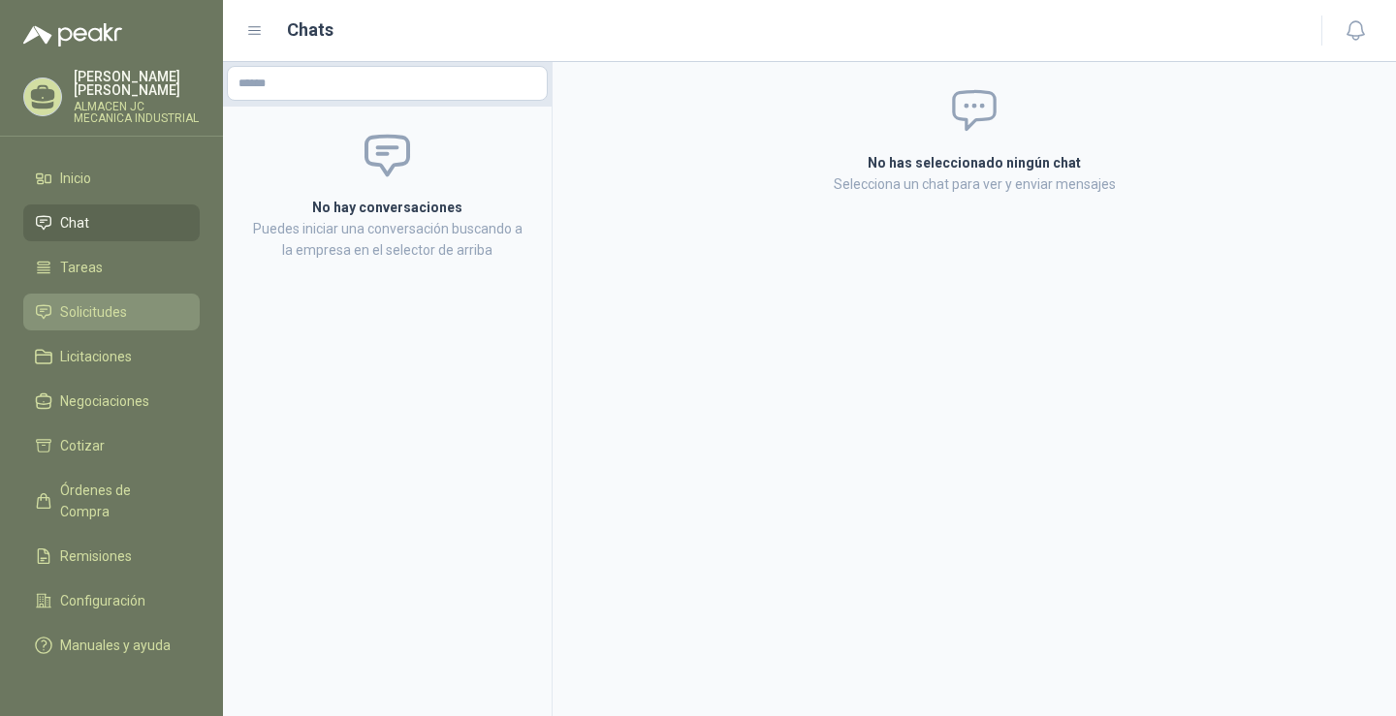
click at [139, 321] on link "Solicitudes" at bounding box center [111, 312] width 176 height 37
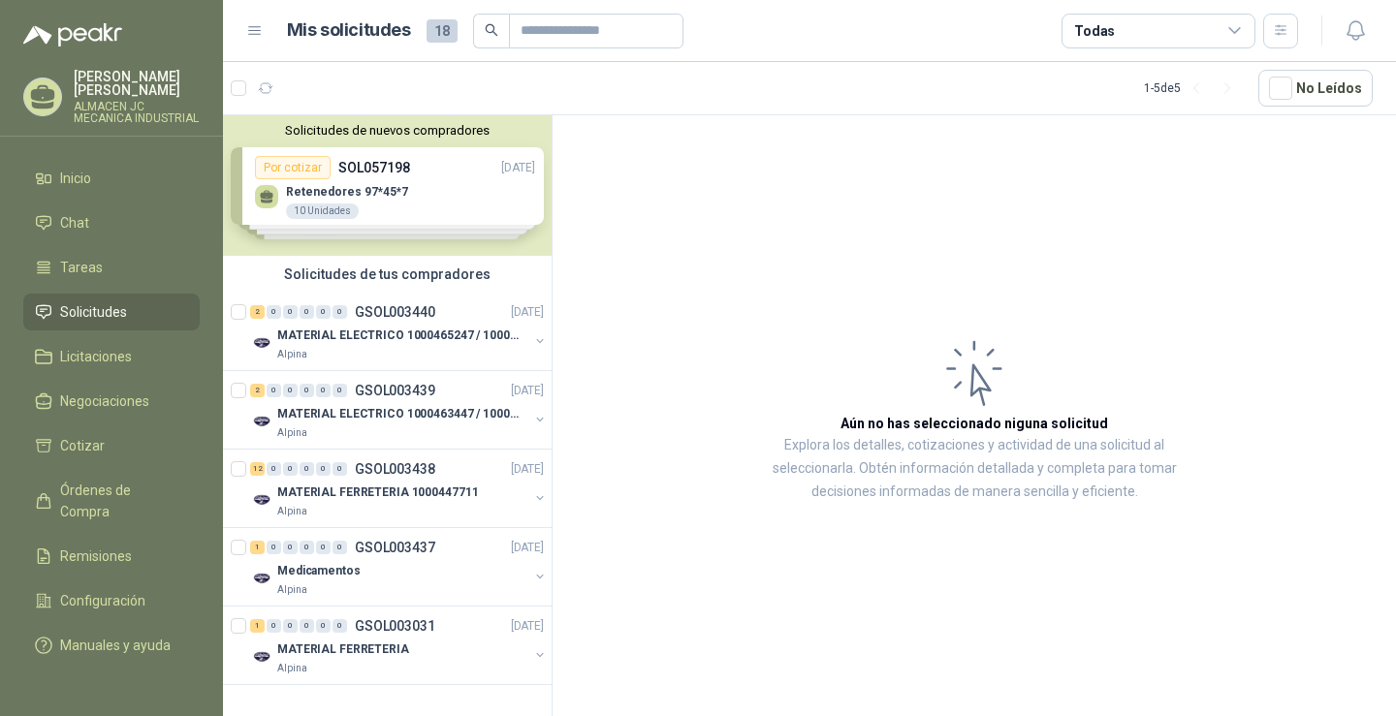
click at [431, 229] on div "Solicitudes de nuevos compradores Por cotizar SOL057198 [DATE] [MEDICAL_DATA] 9…" at bounding box center [387, 185] width 329 height 141
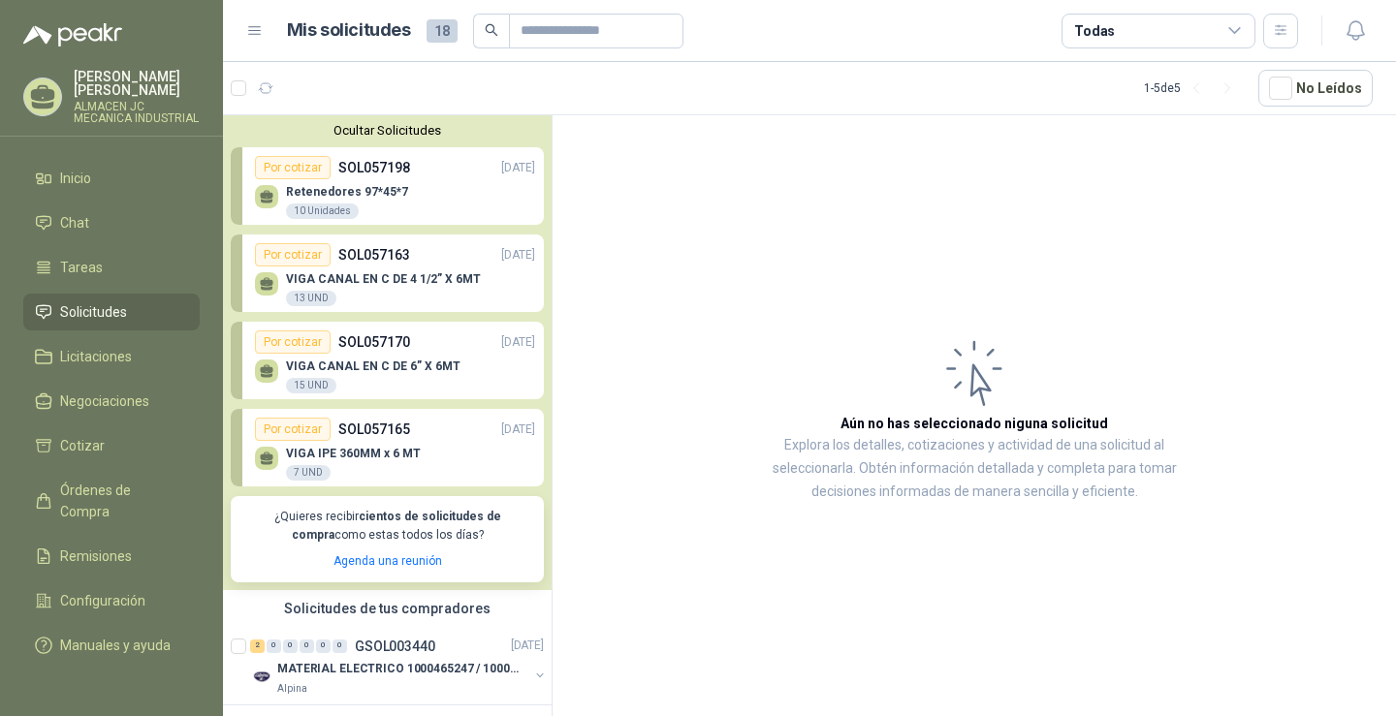
click at [386, 209] on div "[MEDICAL_DATA] 97*45*7 10 Unidades" at bounding box center [347, 202] width 122 height 35
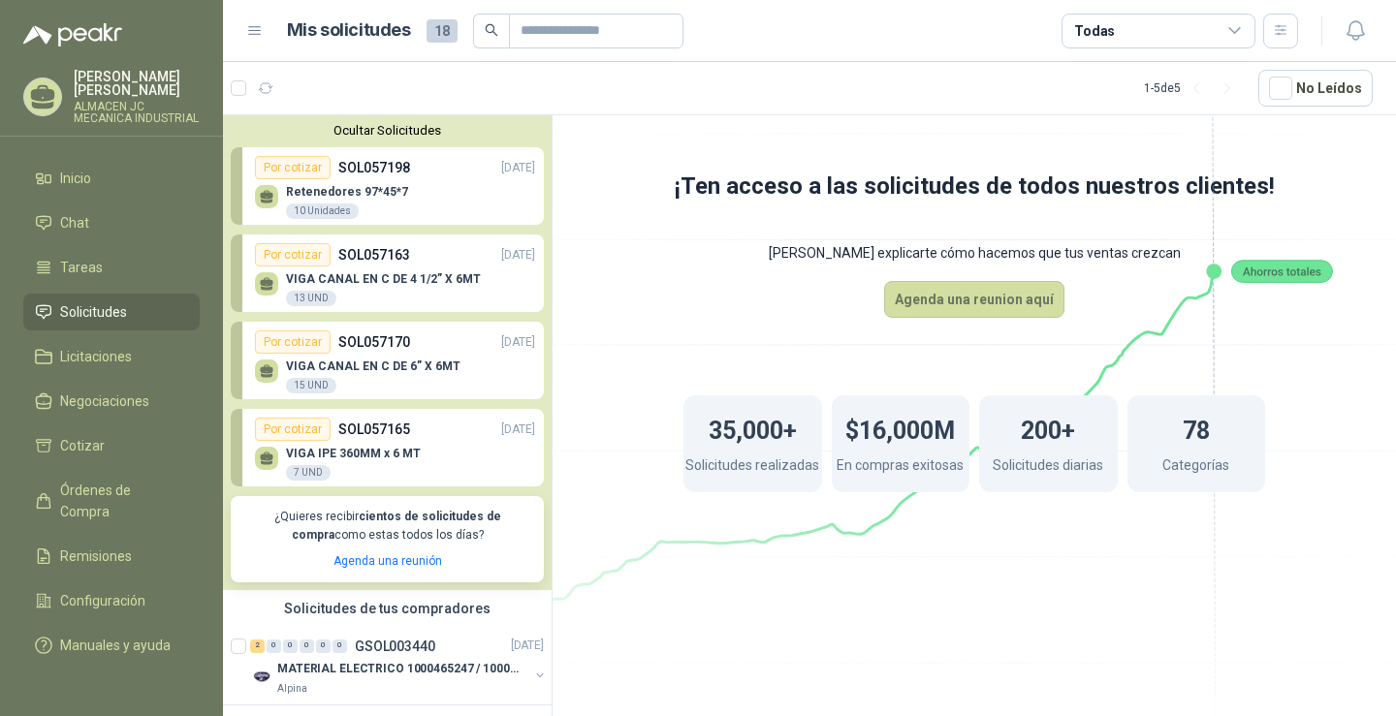
click at [350, 207] on div "10 Unidades" at bounding box center [322, 212] width 73 height 16
click at [302, 174] on div "Por cotizar" at bounding box center [293, 167] width 76 height 23
click at [301, 173] on div "Por cotizar" at bounding box center [293, 167] width 76 height 23
click at [414, 185] on div "[MEDICAL_DATA] 97*45*7 10 Unidades" at bounding box center [395, 199] width 280 height 41
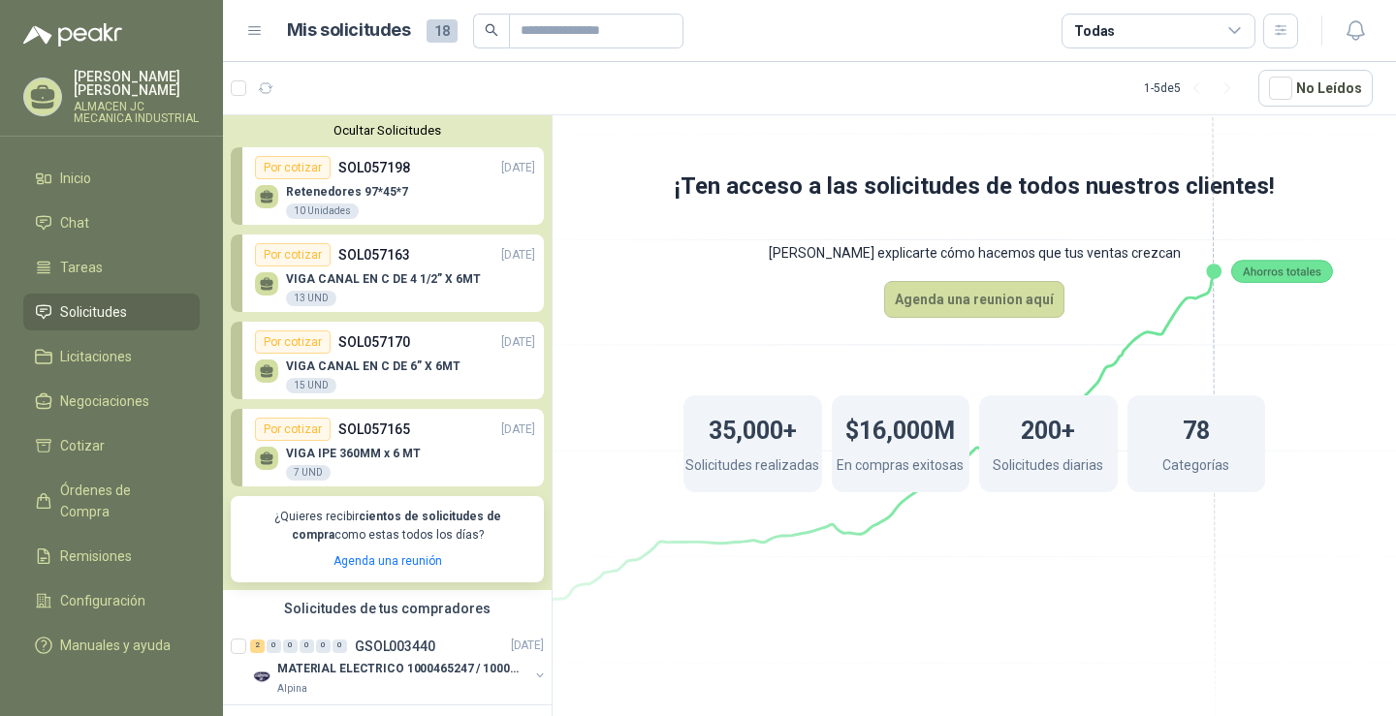
click at [412, 183] on div "[MEDICAL_DATA] 97*45*7 10 Unidades" at bounding box center [395, 199] width 280 height 41
click at [430, 203] on div "[MEDICAL_DATA] 97*45*7 10 Unidades" at bounding box center [395, 199] width 280 height 41
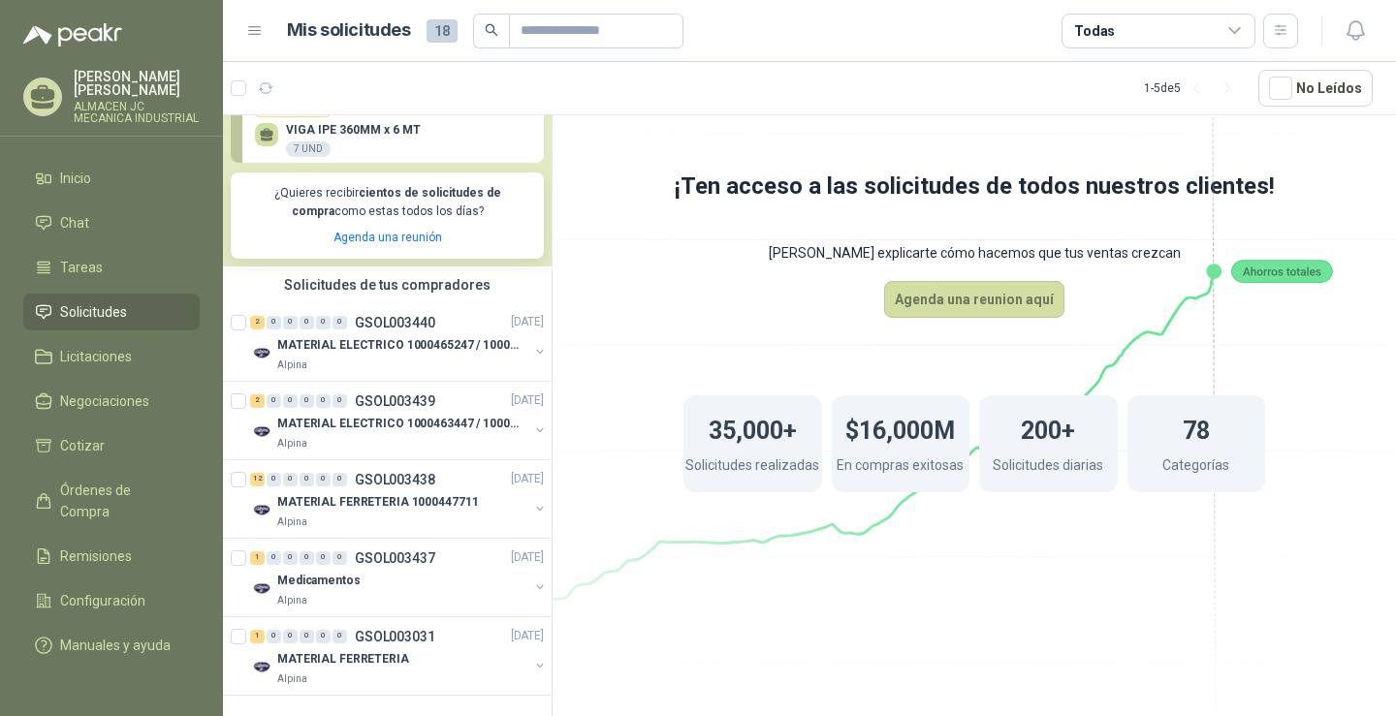
scroll to position [340, 0]
click at [379, 493] on p "MATERIAL FERRETERIA 1000447711" at bounding box center [377, 502] width 201 height 18
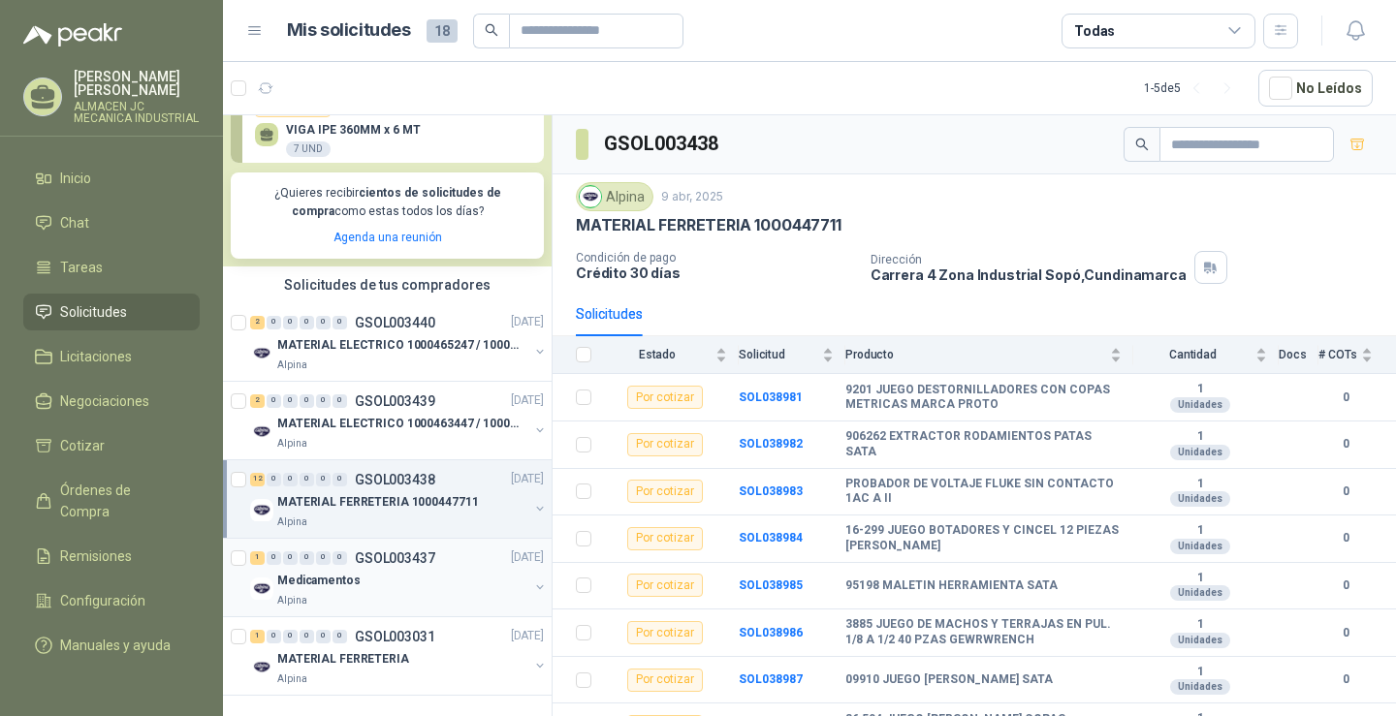
click at [452, 570] on div "Medicamentos" at bounding box center [402, 581] width 251 height 23
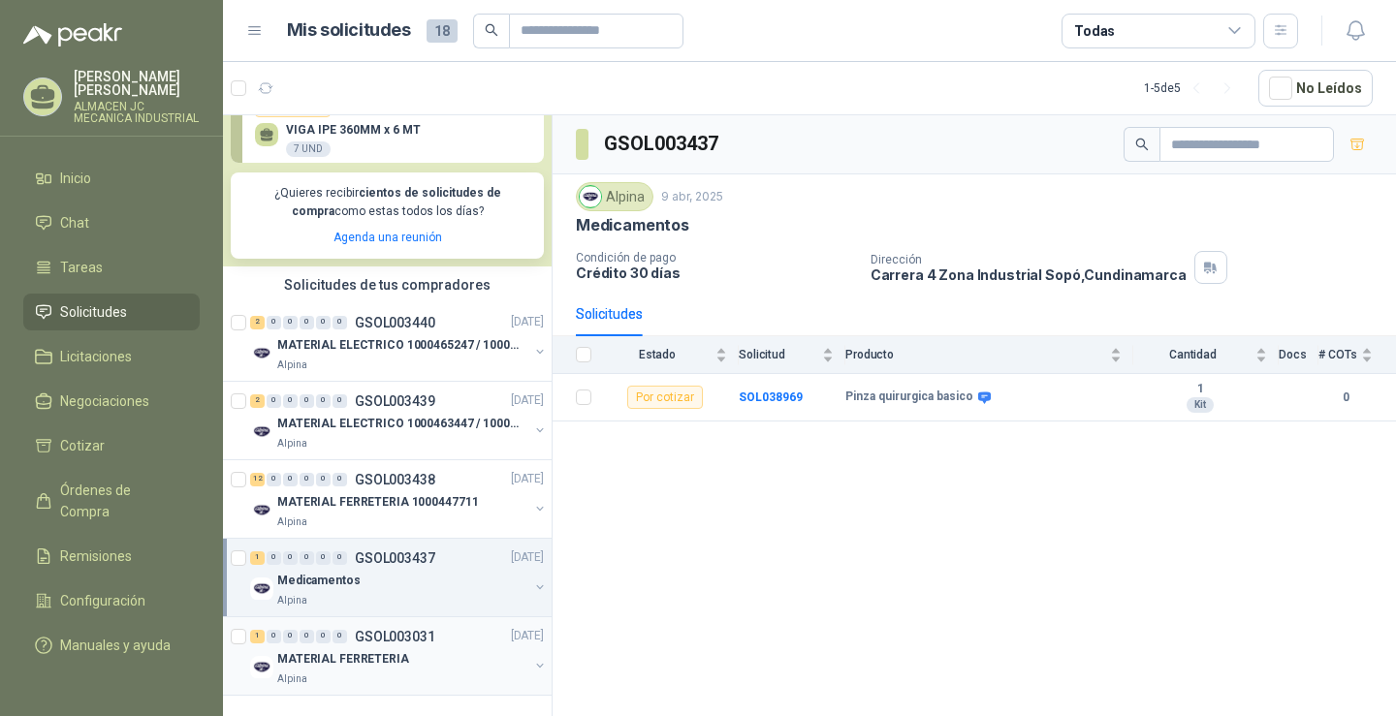
click at [352, 630] on div "1 0 0 0 0 0 GSOL003031" at bounding box center [342, 637] width 185 height 14
click at [393, 552] on p "GSOL003437" at bounding box center [395, 559] width 80 height 14
click at [416, 461] on div "12 0 0 0 0 0 GSOL003438 [DATE] MATERIAL FERRETERIA 1000447711 Alpina" at bounding box center [387, 500] width 329 height 79
click at [430, 493] on p "MATERIAL FERRETERIA 1000447711" at bounding box center [377, 502] width 201 height 18
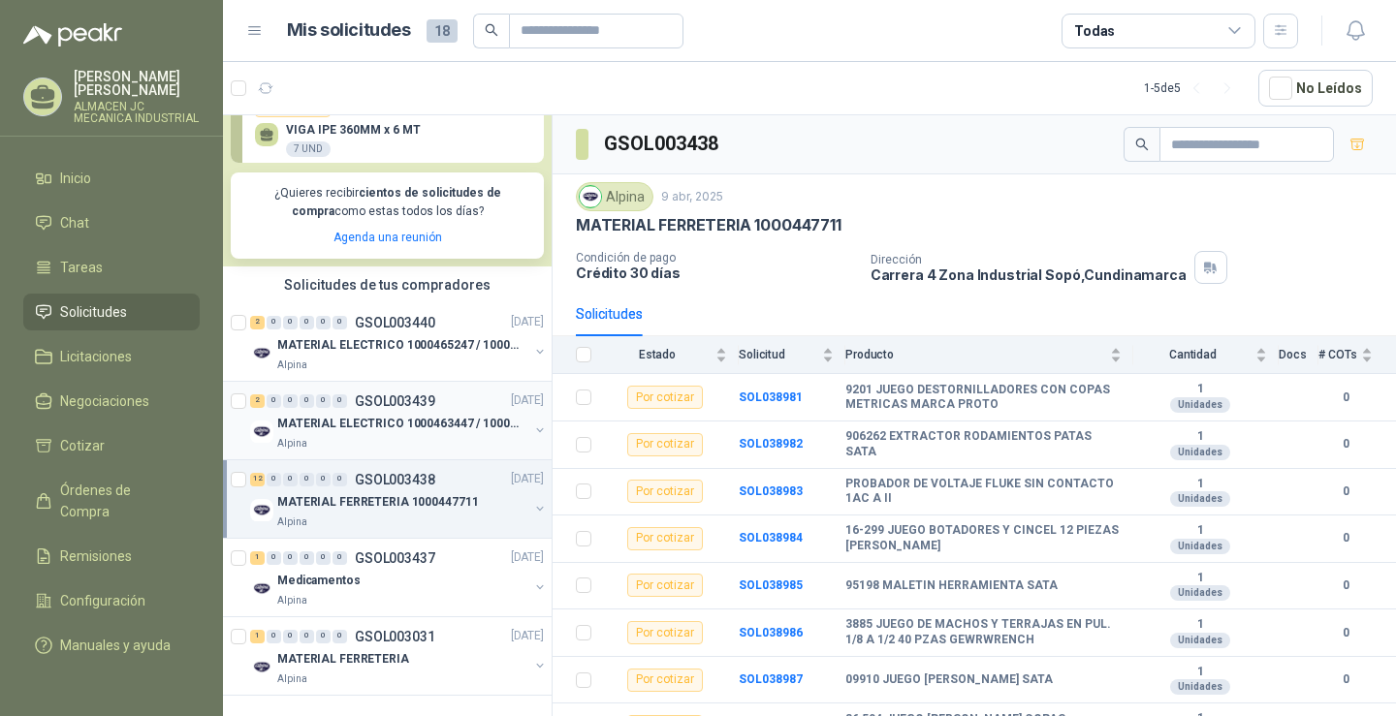
click at [382, 390] on div "2 0 0 0 0 0 GSOL003439 [DATE]" at bounding box center [399, 401] width 298 height 23
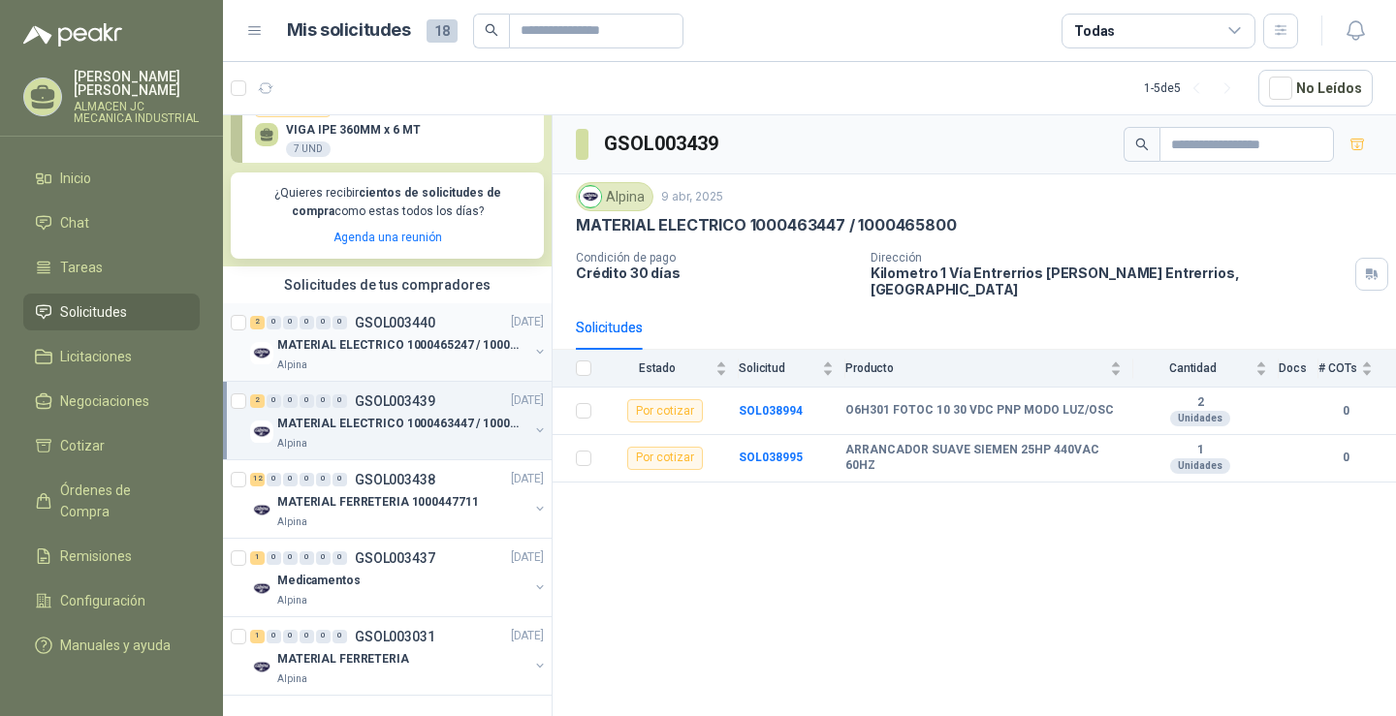
click at [401, 316] on p "GSOL003440" at bounding box center [395, 323] width 80 height 14
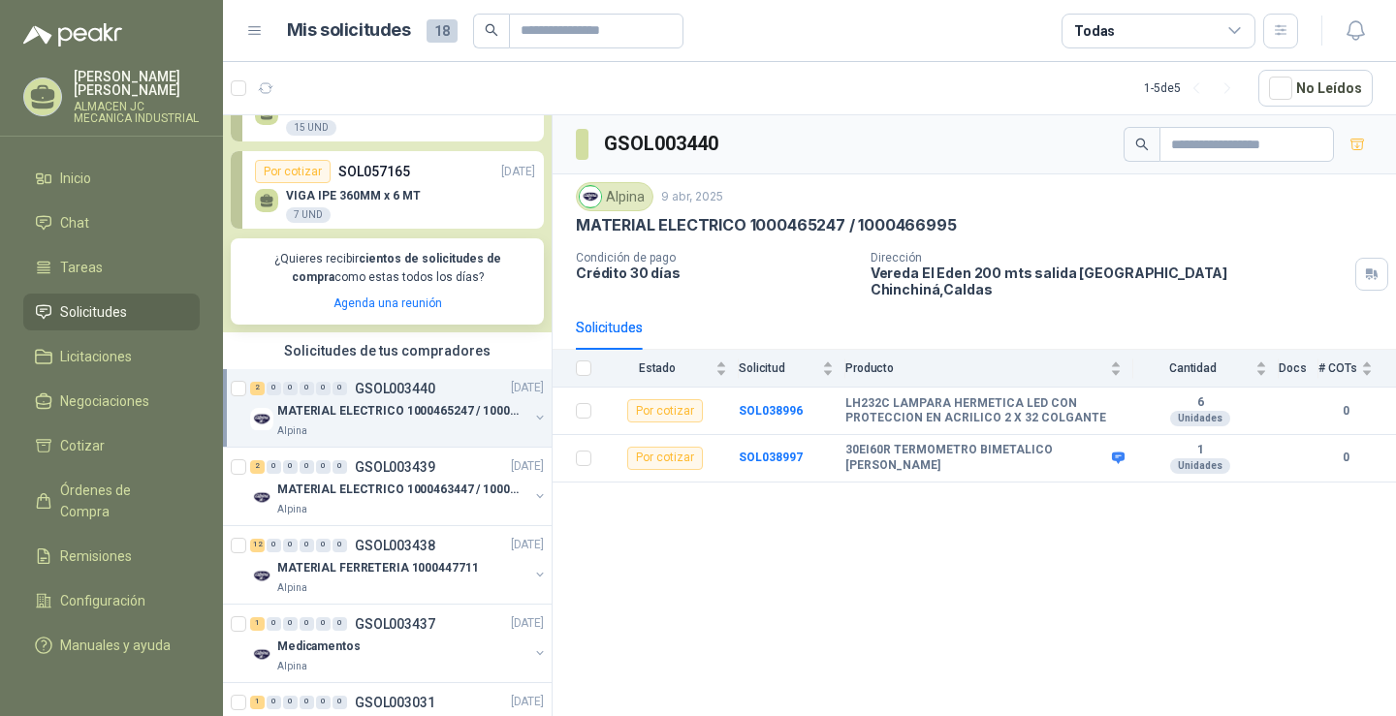
scroll to position [291, 0]
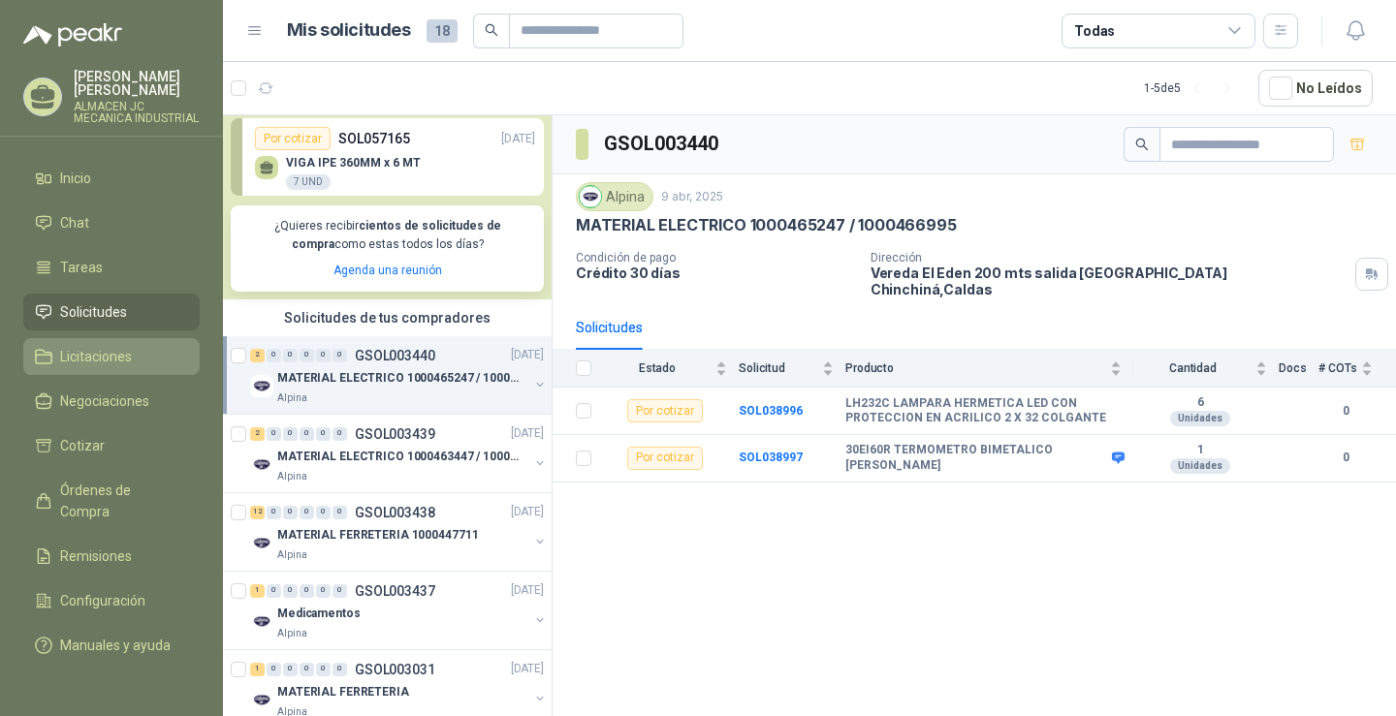
click at [100, 357] on span "Licitaciones" at bounding box center [96, 356] width 72 height 21
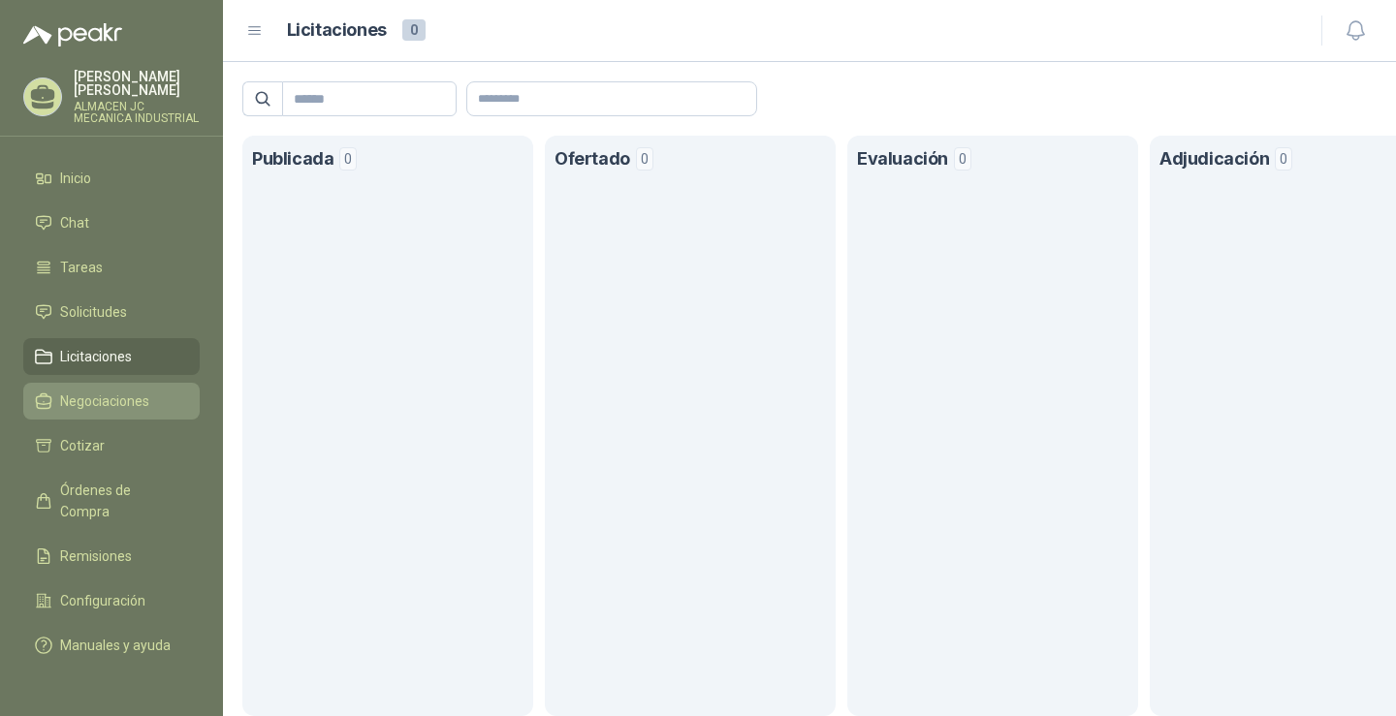
click at [97, 407] on span "Negociaciones" at bounding box center [104, 401] width 89 height 21
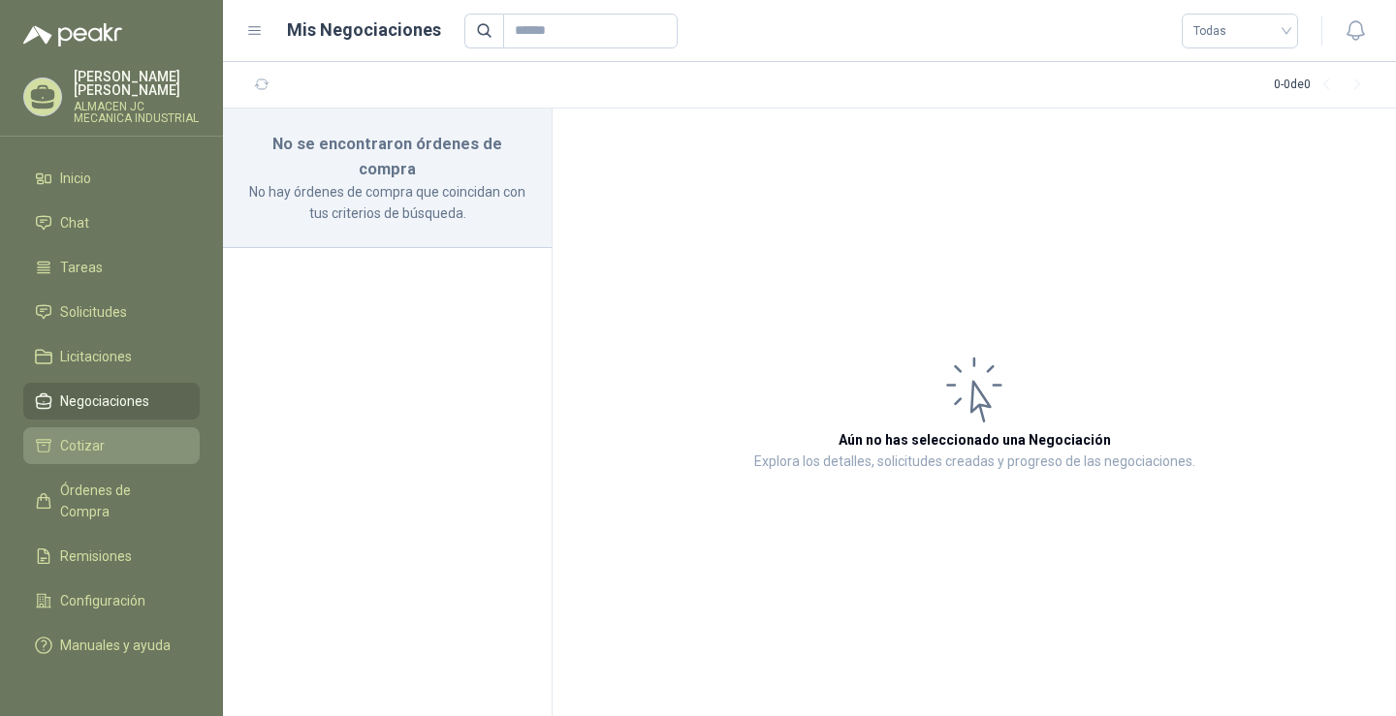
click at [103, 450] on li "Cotizar" at bounding box center [111, 445] width 153 height 21
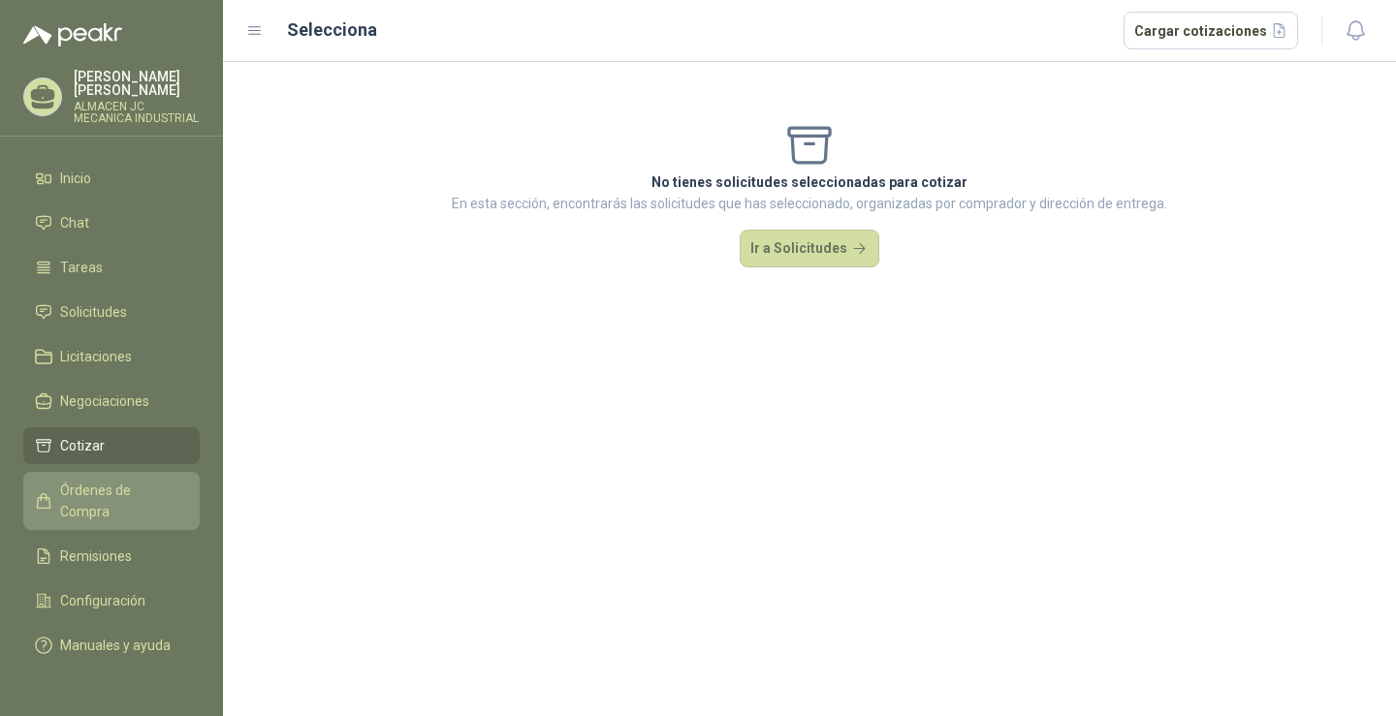
click at [134, 498] on span "Órdenes de Compra" at bounding box center [120, 501] width 121 height 43
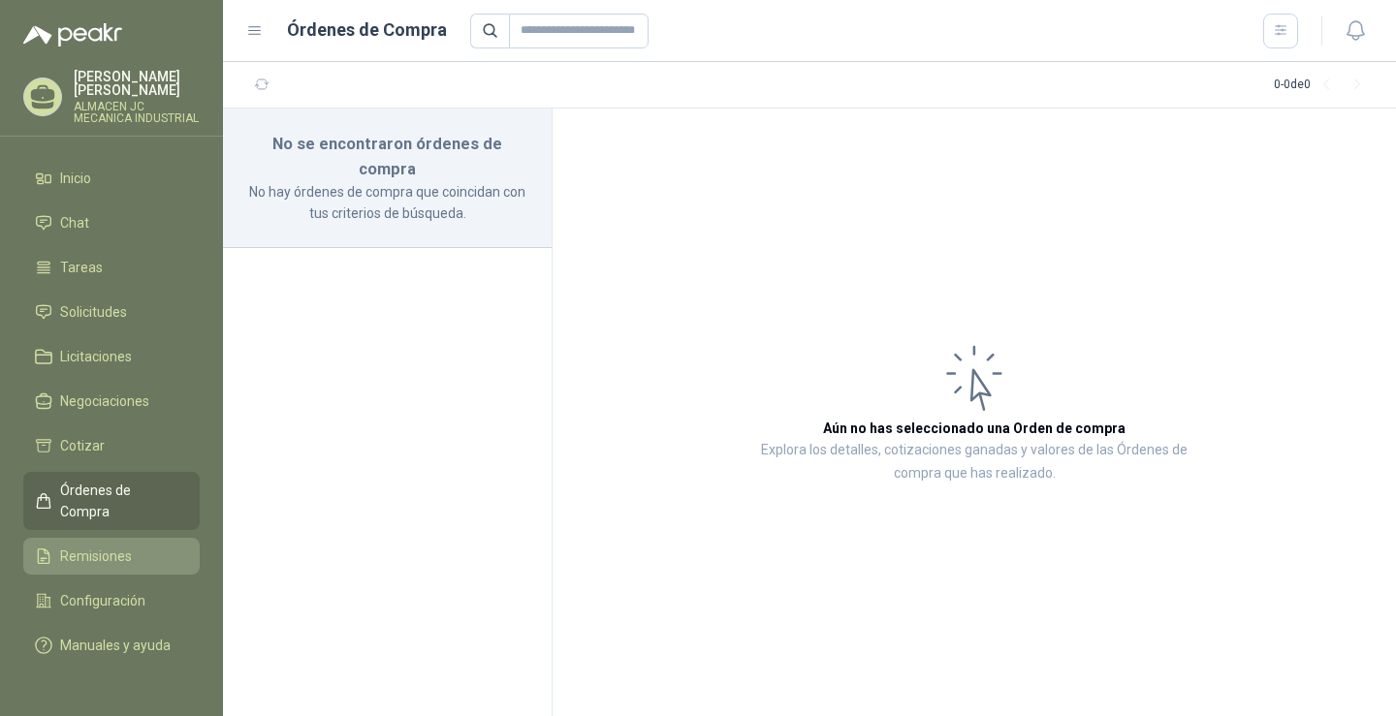
click at [131, 546] on li "Remisiones" at bounding box center [111, 556] width 153 height 21
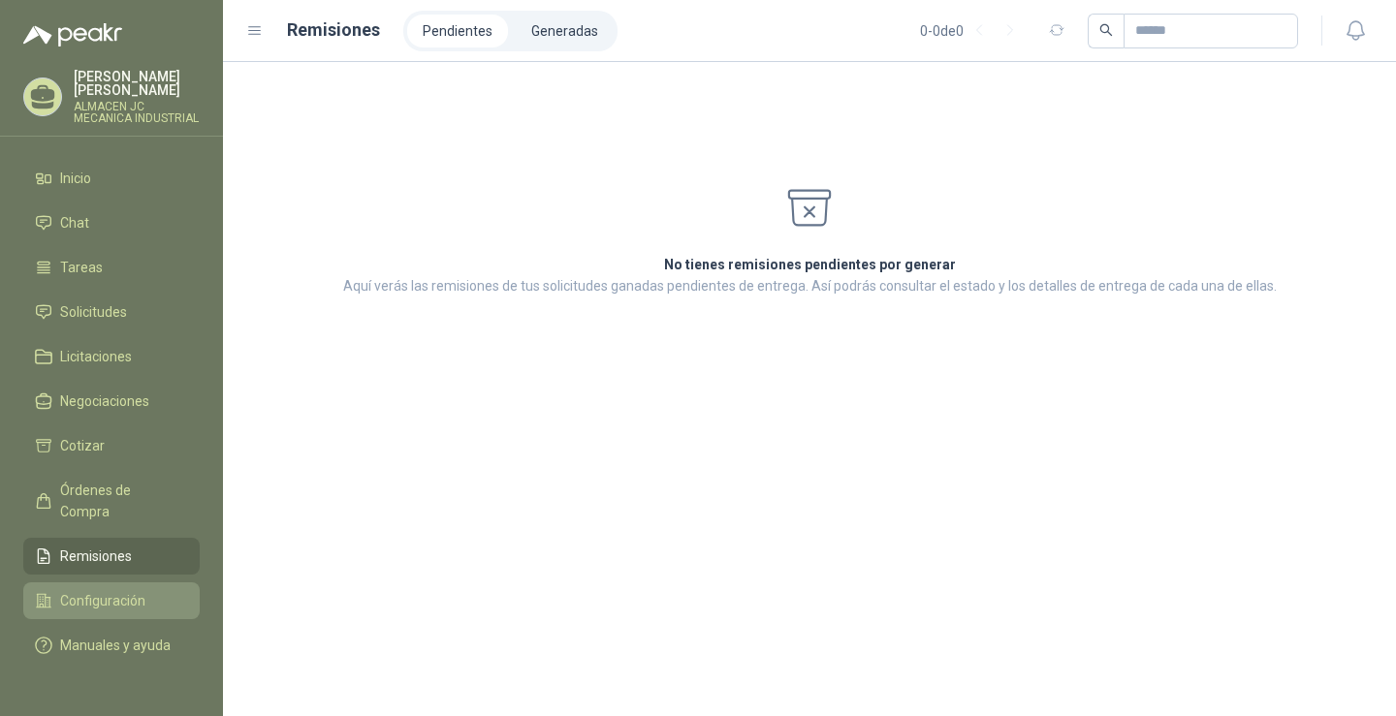
click at [138, 590] on span "Configuración" at bounding box center [102, 600] width 85 height 21
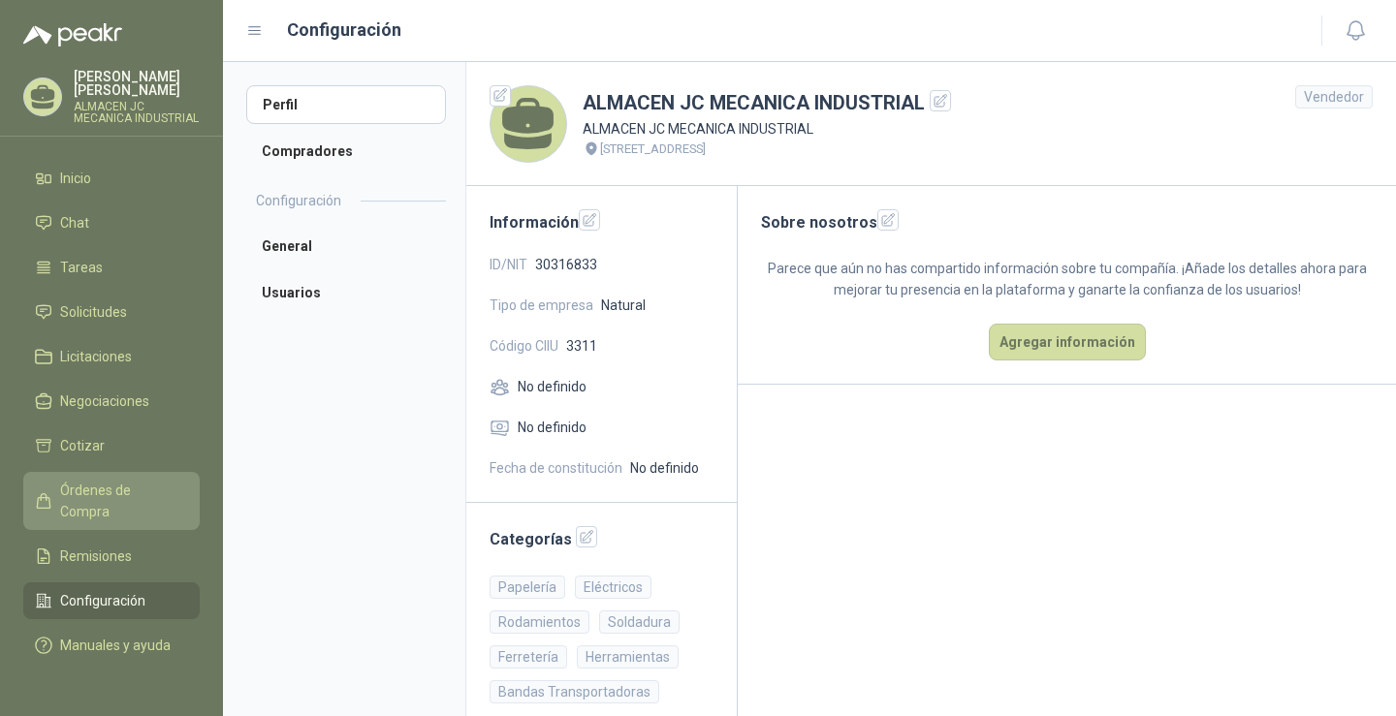
click at [127, 498] on span "Órdenes de Compra" at bounding box center [120, 501] width 121 height 43
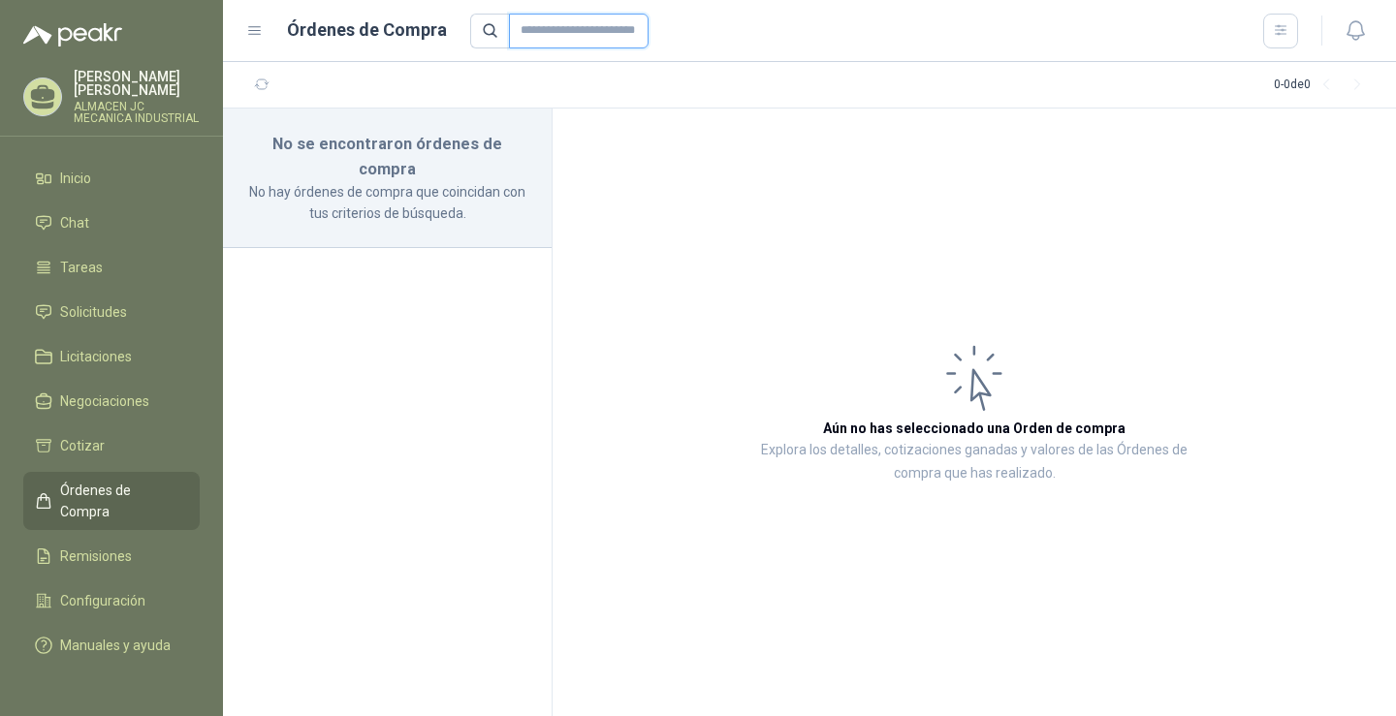
click at [562, 39] on input "text" at bounding box center [579, 31] width 140 height 35
click at [597, 35] on input "**********" at bounding box center [579, 31] width 140 height 35
type input "**********"
drag, startPoint x: 553, startPoint y: 34, endPoint x: 477, endPoint y: 32, distance: 75.6
click at [477, 32] on span "**********" at bounding box center [559, 31] width 179 height 35
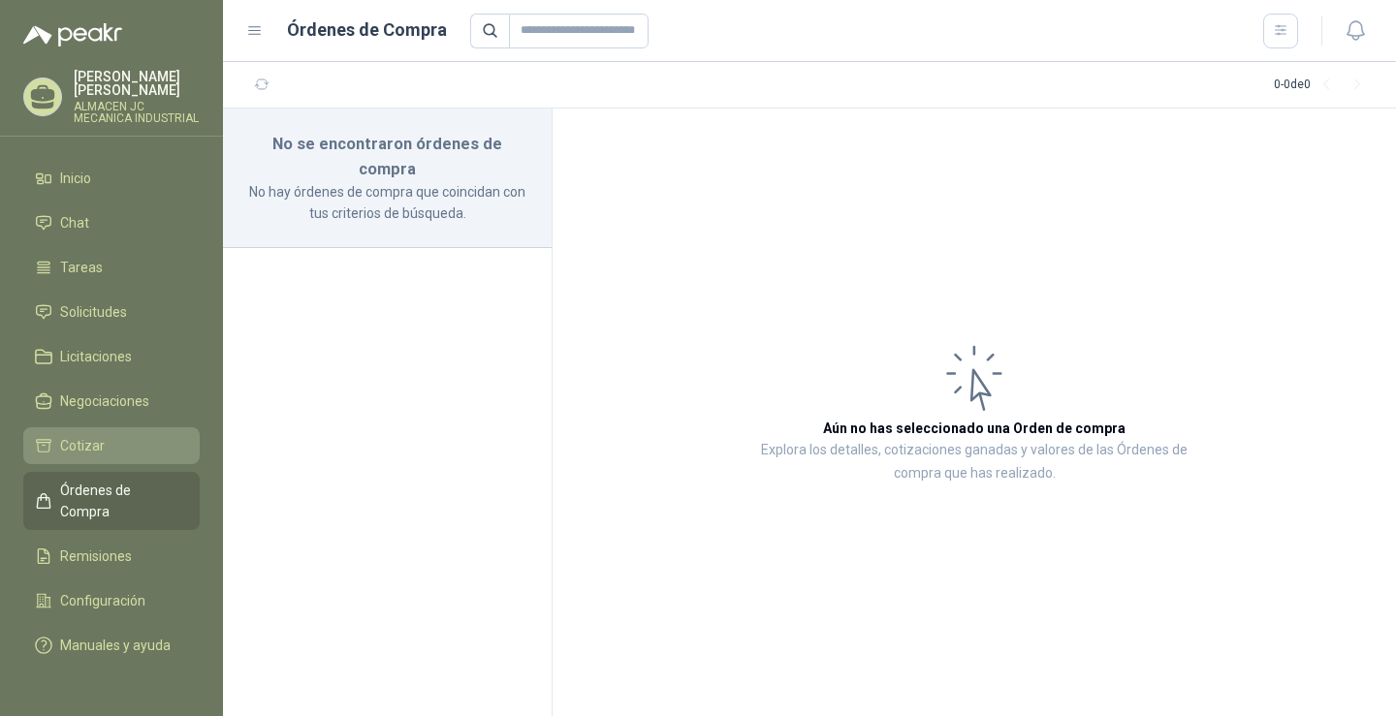
click at [137, 447] on li "Cotizar" at bounding box center [111, 445] width 153 height 21
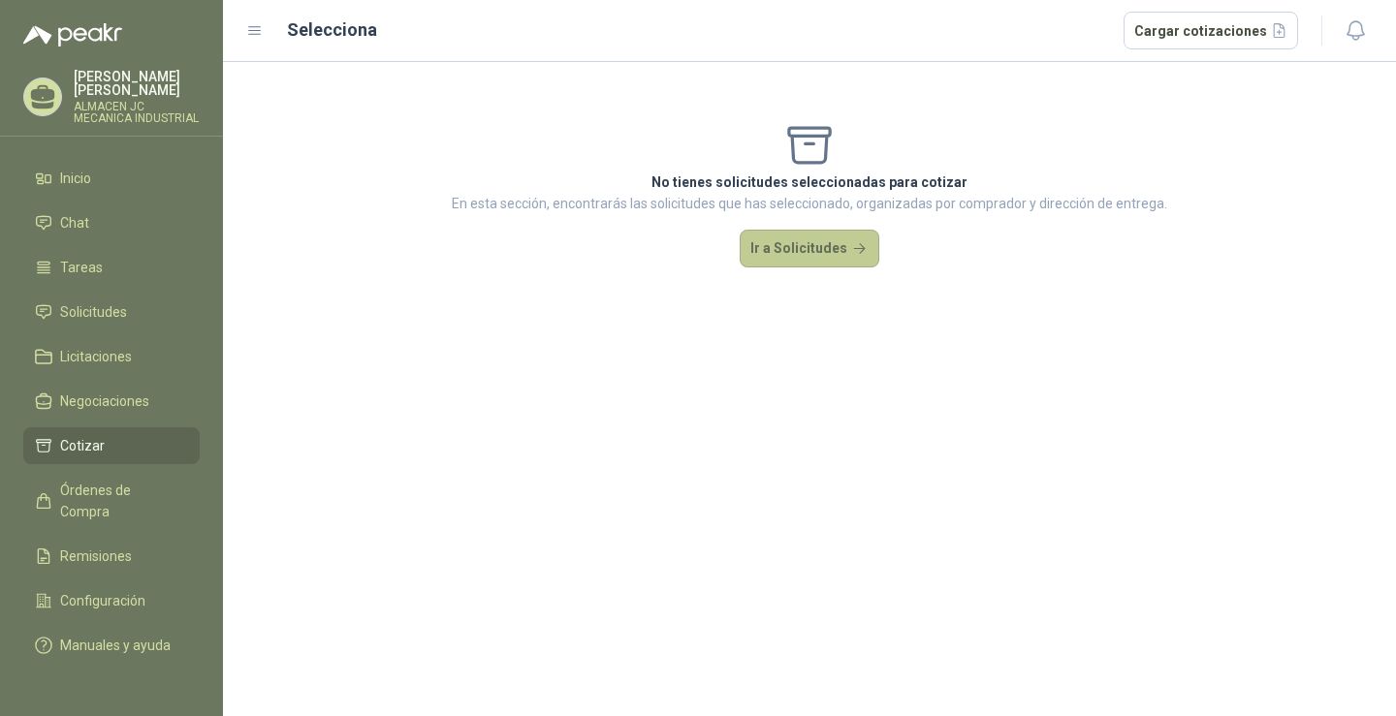
click at [844, 241] on button "Ir a Solicitudes" at bounding box center [810, 249] width 140 height 39
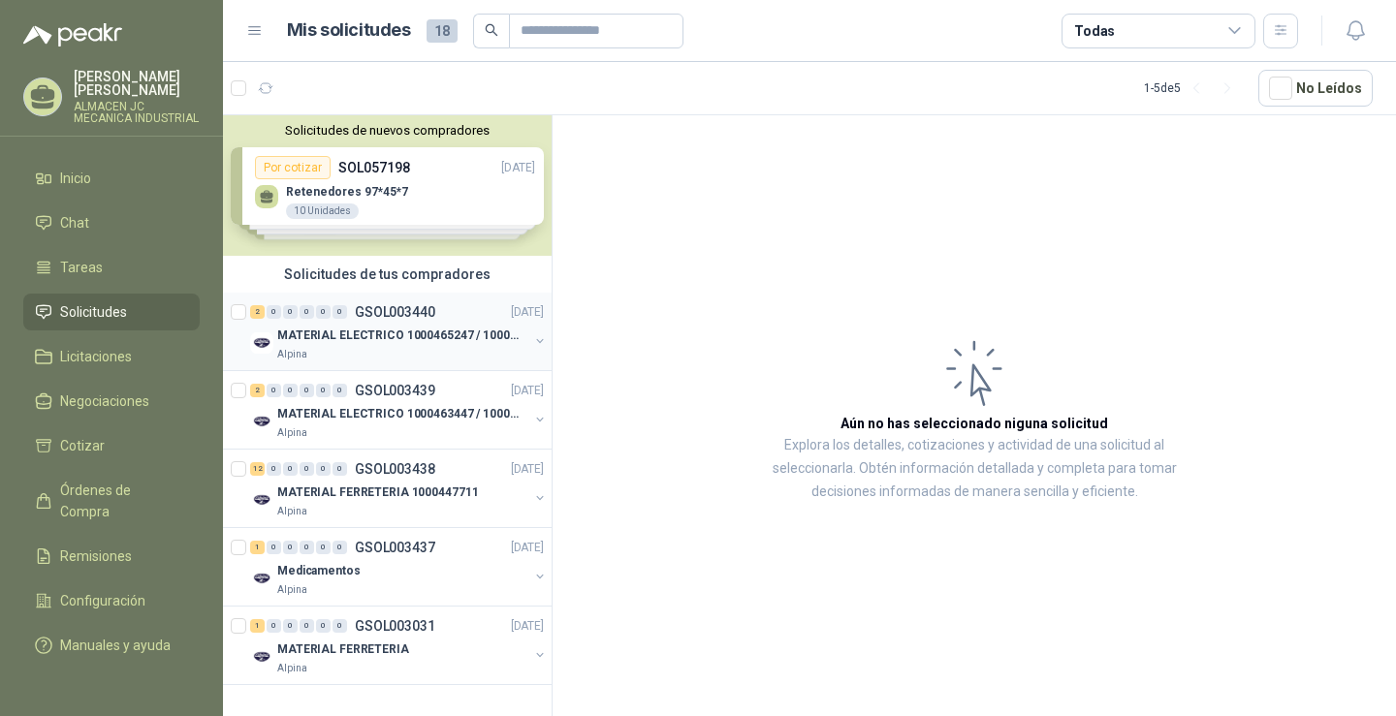
click at [396, 356] on div "Alpina" at bounding box center [402, 355] width 251 height 16
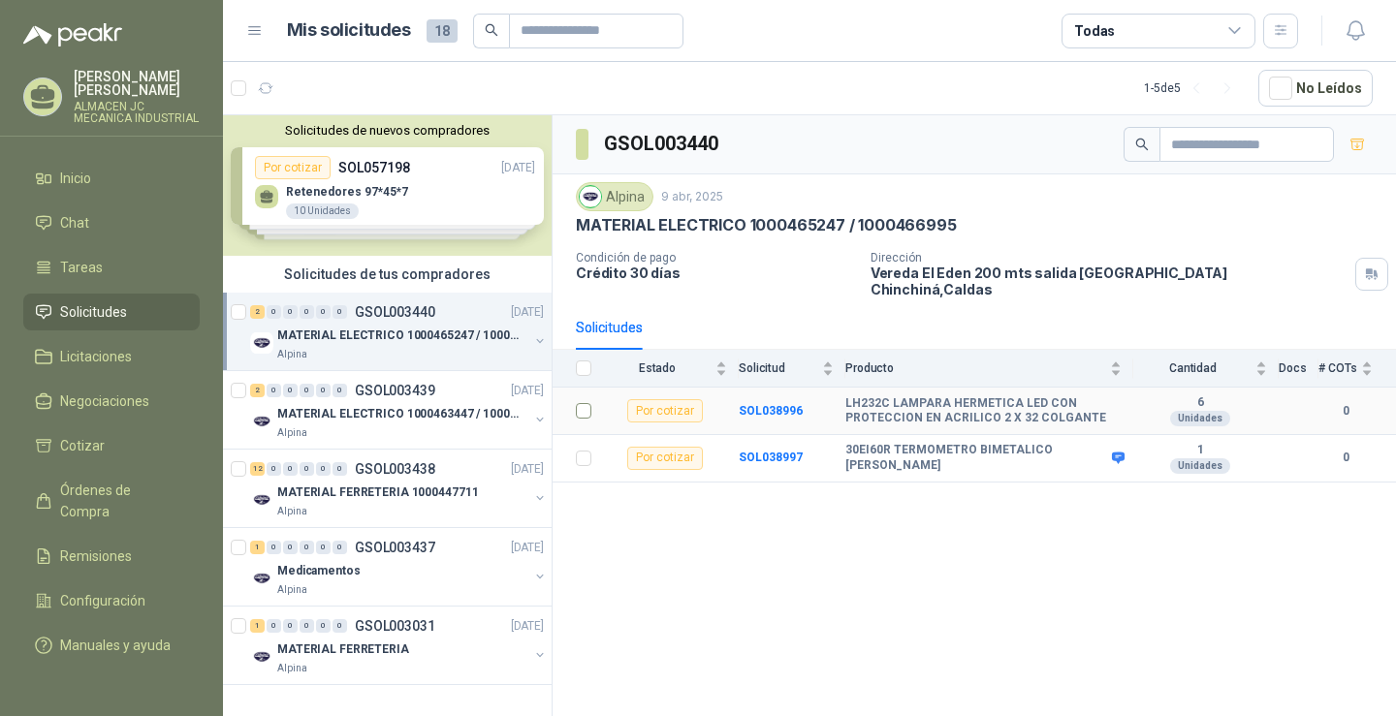
click at [584, 407] on label at bounding box center [584, 410] width 16 height 21
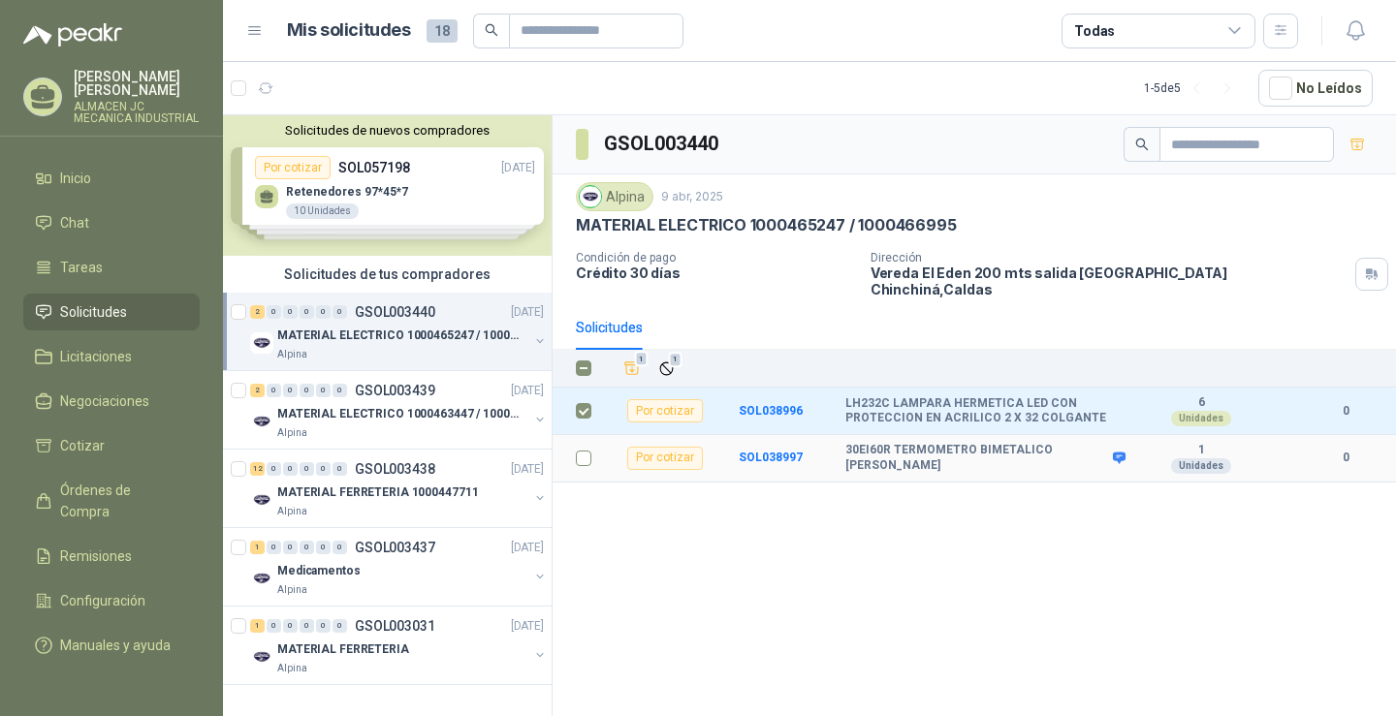
click at [573, 435] on td at bounding box center [578, 459] width 50 height 48
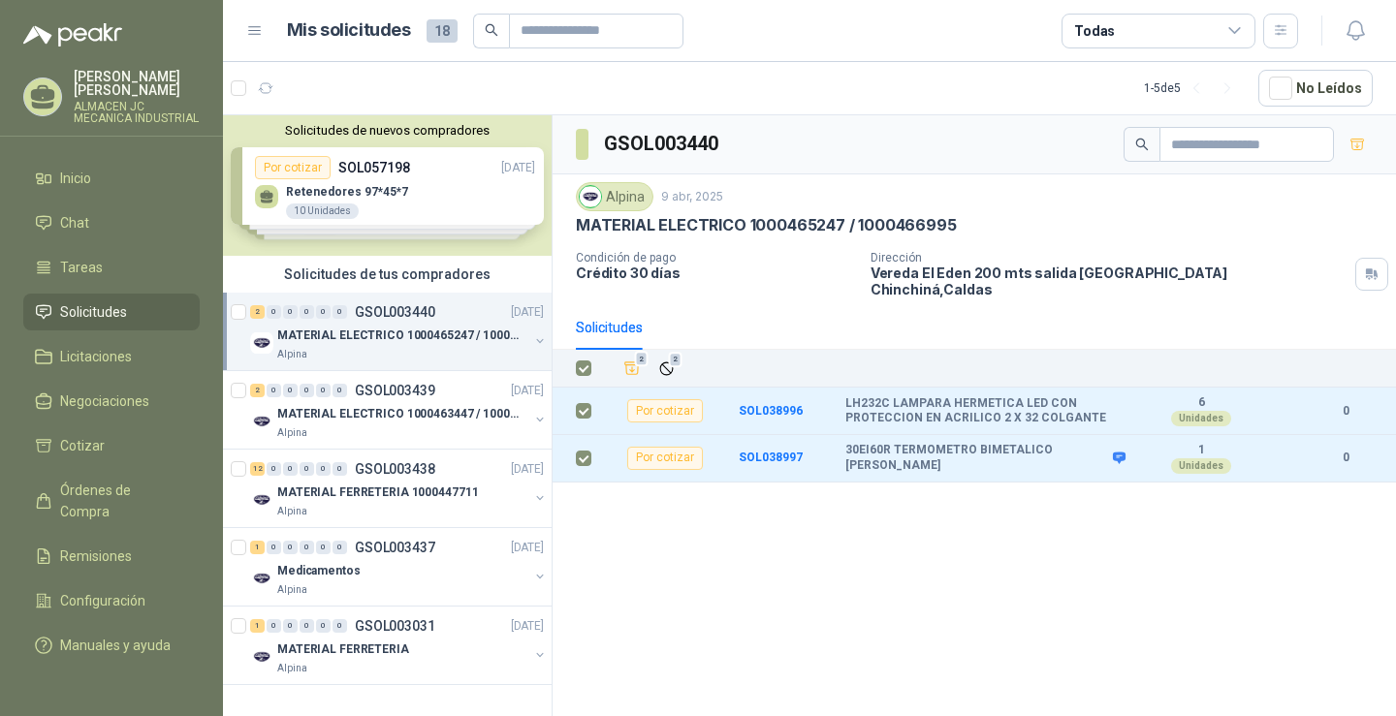
click at [1394, 657] on div "GSOL003440 Alpina [DATE] MATERIAL ELECTRICO 1000465247 / 1000466995 Condición d…" at bounding box center [974, 419] width 843 height 608
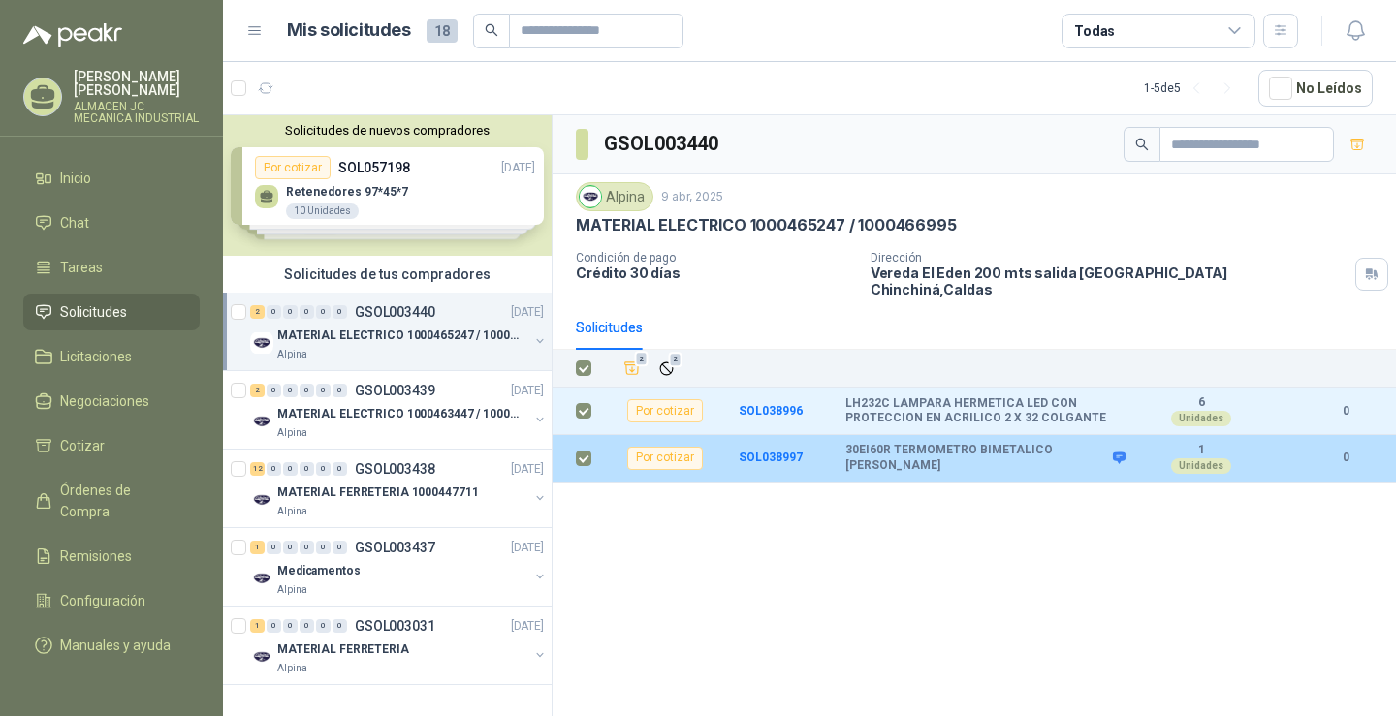
drag, startPoint x: 984, startPoint y: 534, endPoint x: 578, endPoint y: 418, distance: 422.5
click at [585, 448] on label at bounding box center [584, 458] width 16 height 21
click at [572, 388] on td at bounding box center [578, 412] width 50 height 48
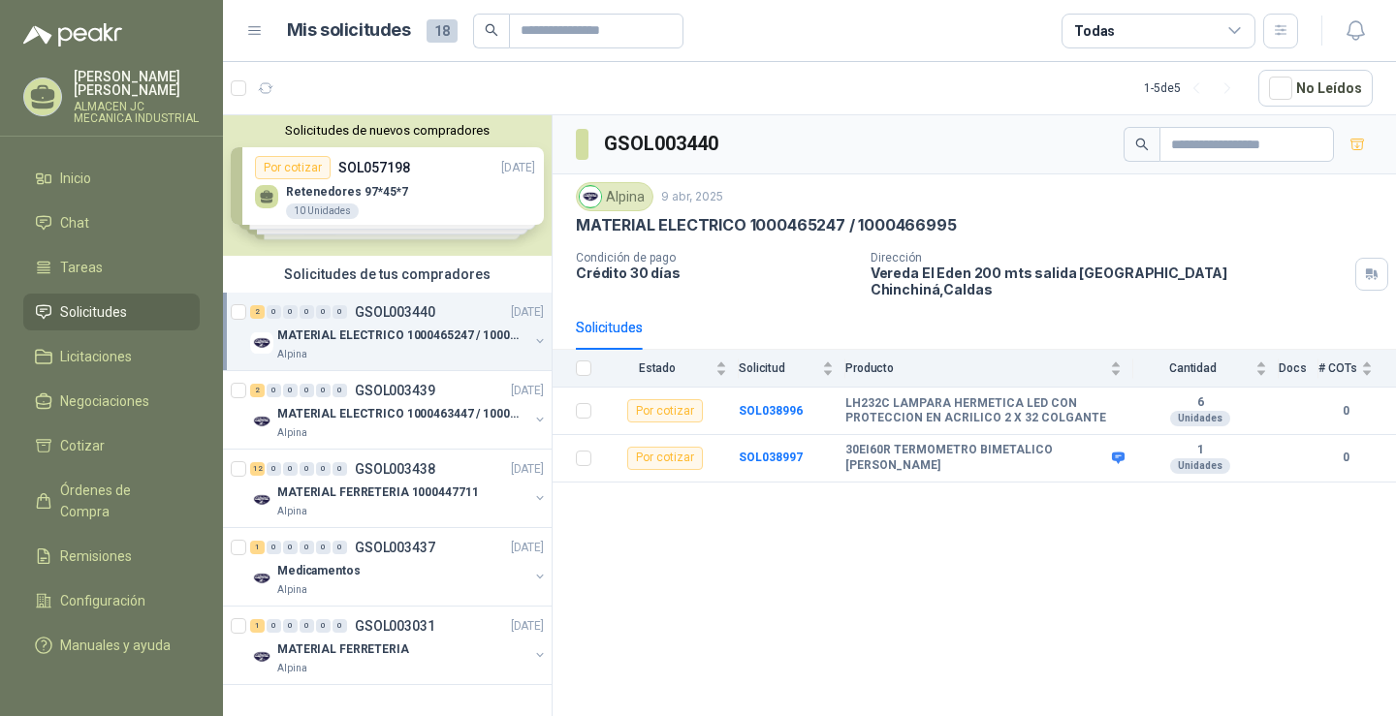
click at [129, 308] on li "Solicitudes" at bounding box center [111, 312] width 153 height 21
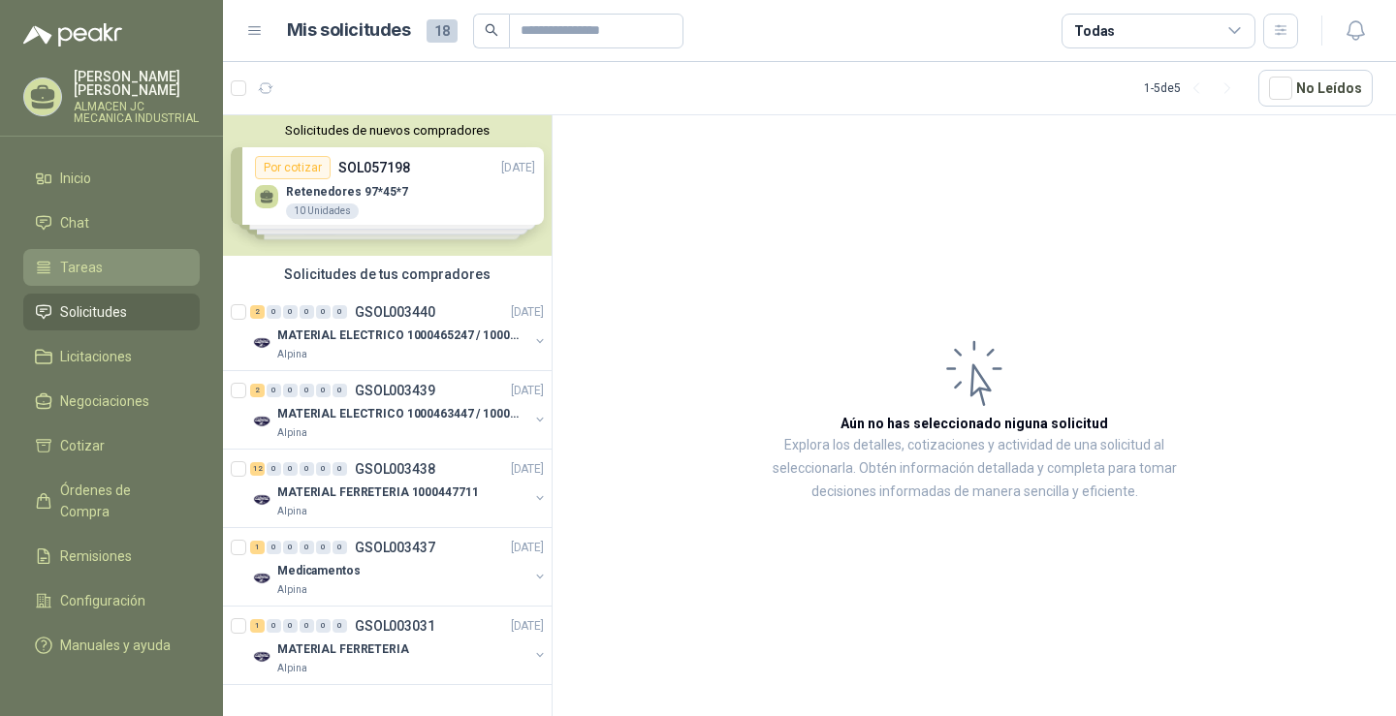
click at [119, 251] on link "Tareas" at bounding box center [111, 267] width 176 height 37
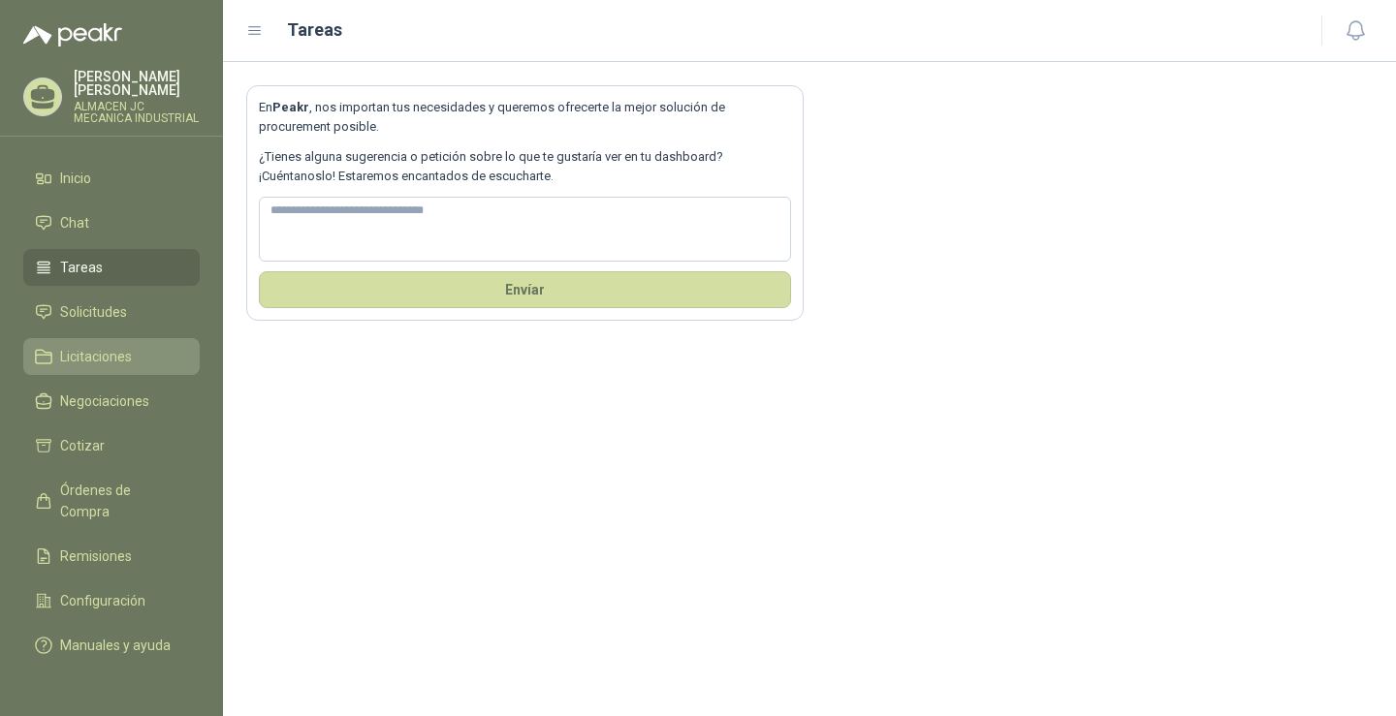
click at [118, 339] on link "Licitaciones" at bounding box center [111, 356] width 176 height 37
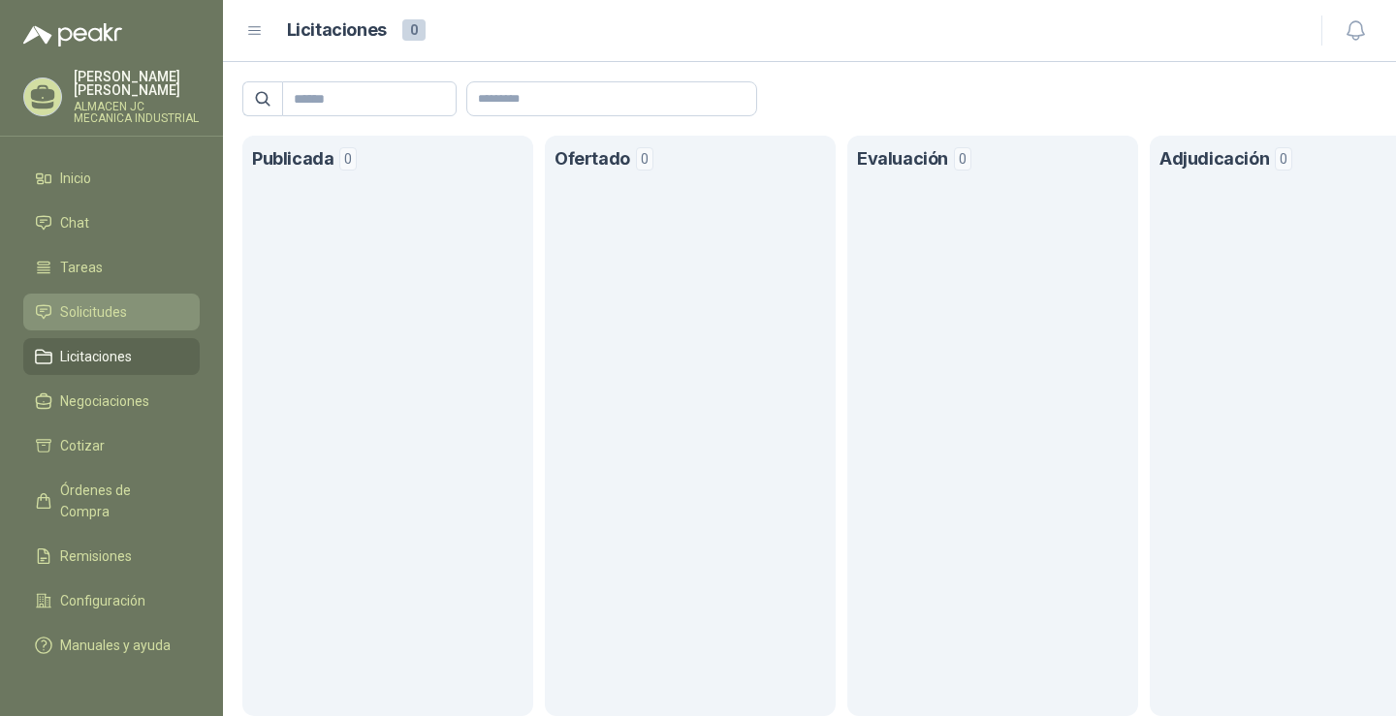
click at [133, 323] on link "Solicitudes" at bounding box center [111, 312] width 176 height 37
